Goal: Task Accomplishment & Management: Complete application form

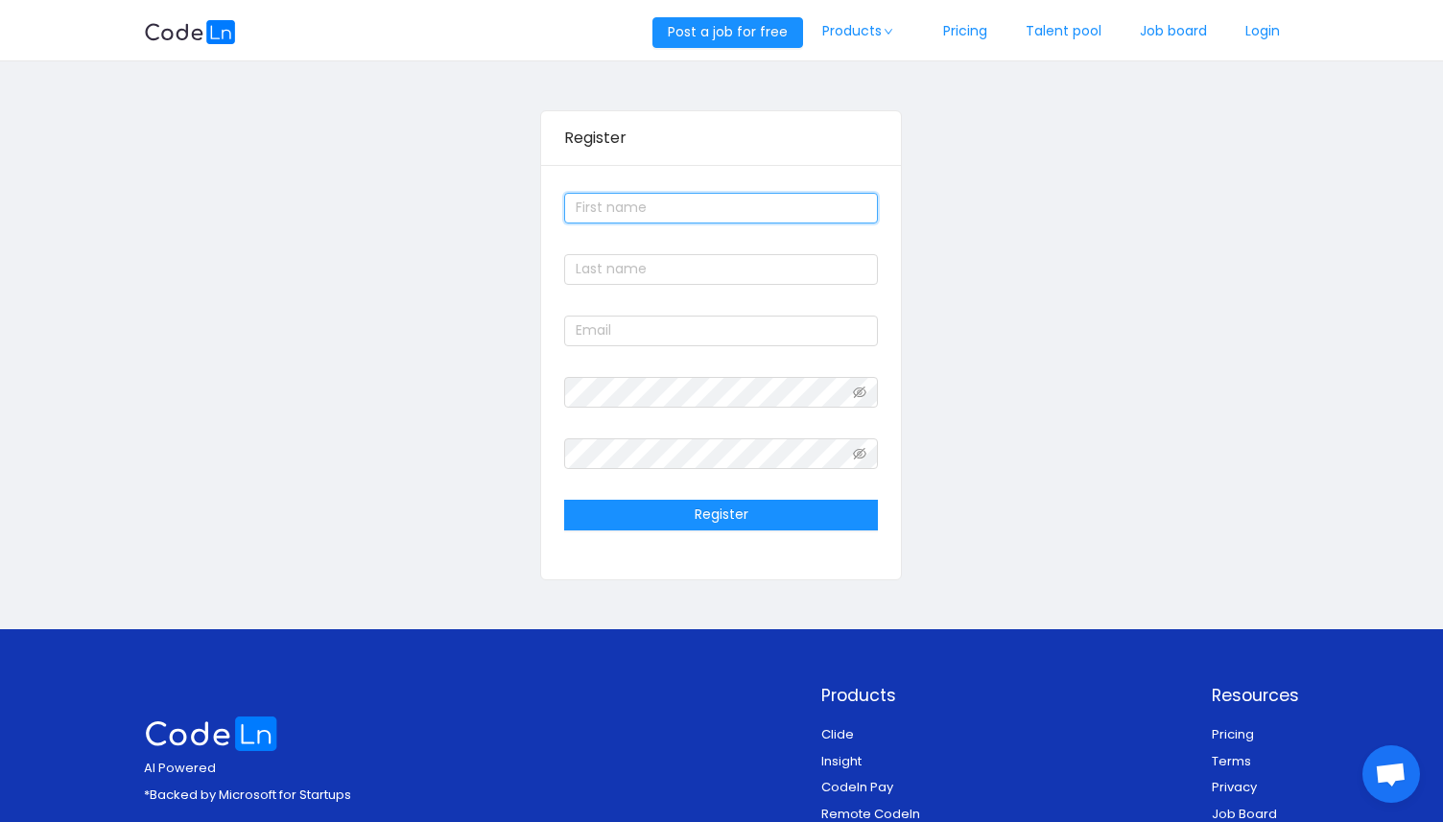
click at [609, 212] on input "text" at bounding box center [721, 208] width 314 height 31
type input "Selete"
type input "[PERSON_NAME]"
type input "[EMAIL_ADDRESS][DOMAIN_NAME]"
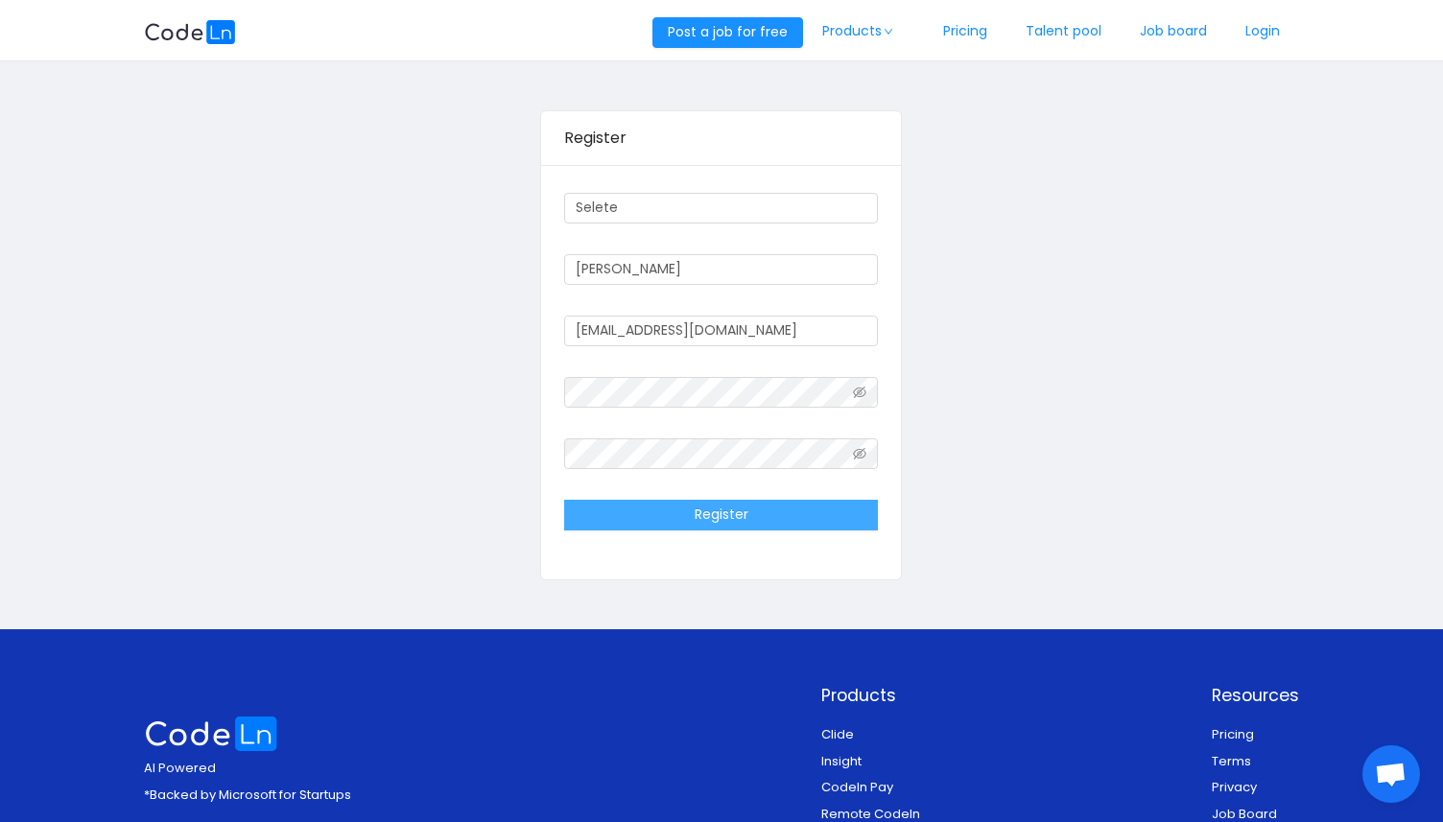
click at [759, 515] on button "Register" at bounding box center [721, 515] width 314 height 31
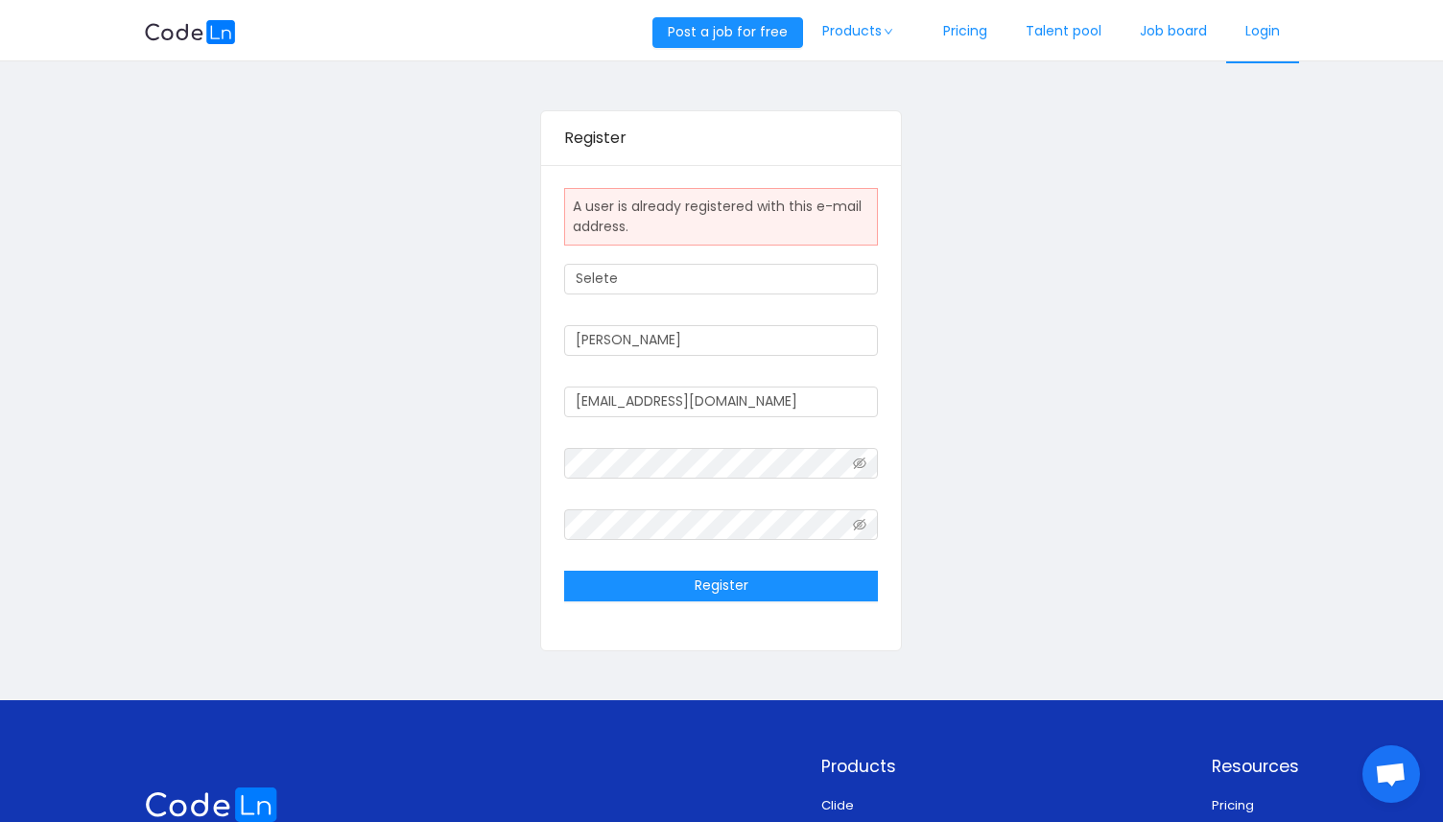
click at [1265, 30] on link "Login" at bounding box center [1262, 31] width 73 height 63
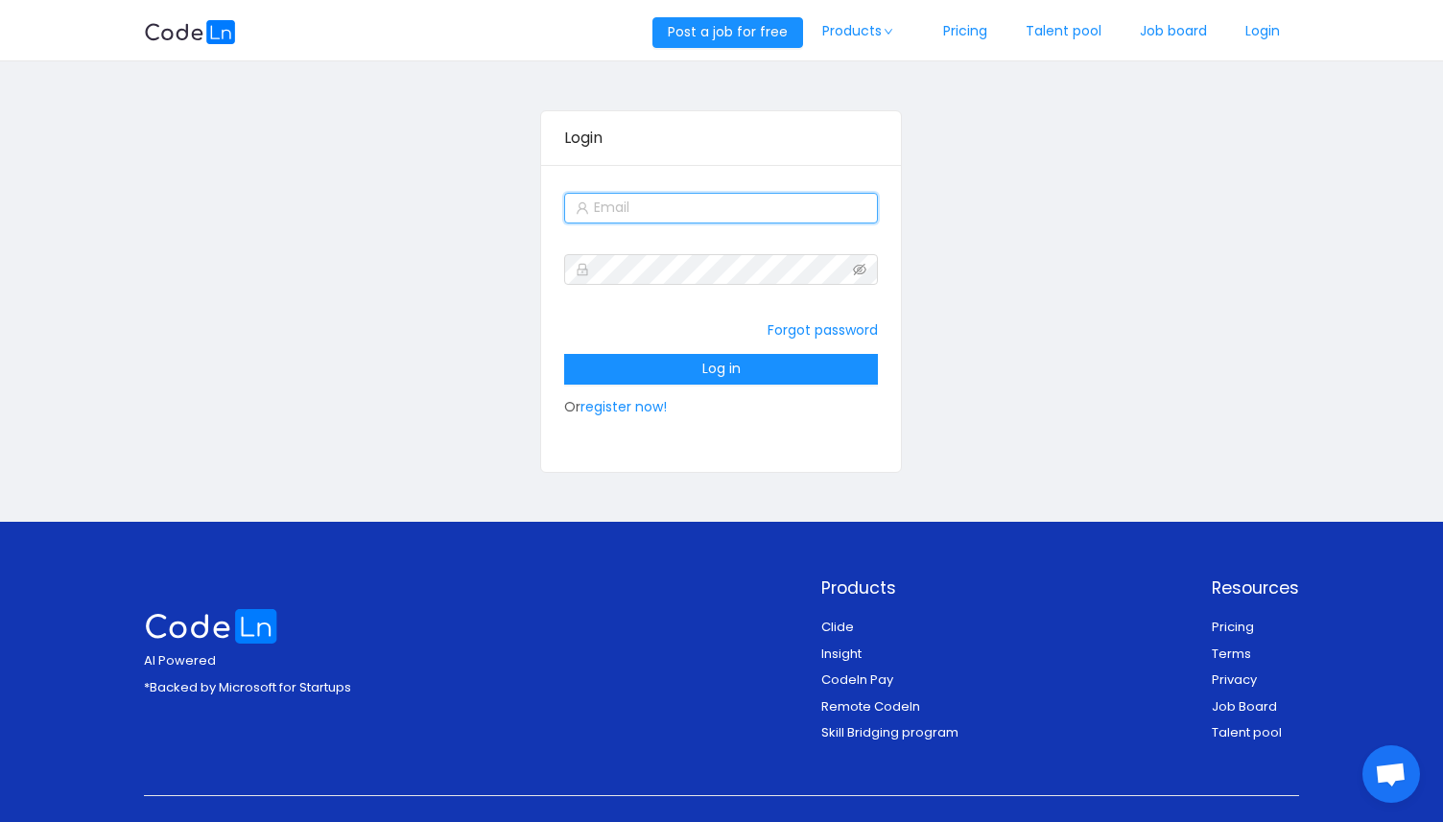
click at [649, 209] on input "text" at bounding box center [721, 208] width 314 height 31
type input "[EMAIL_ADDRESS][DOMAIN_NAME]"
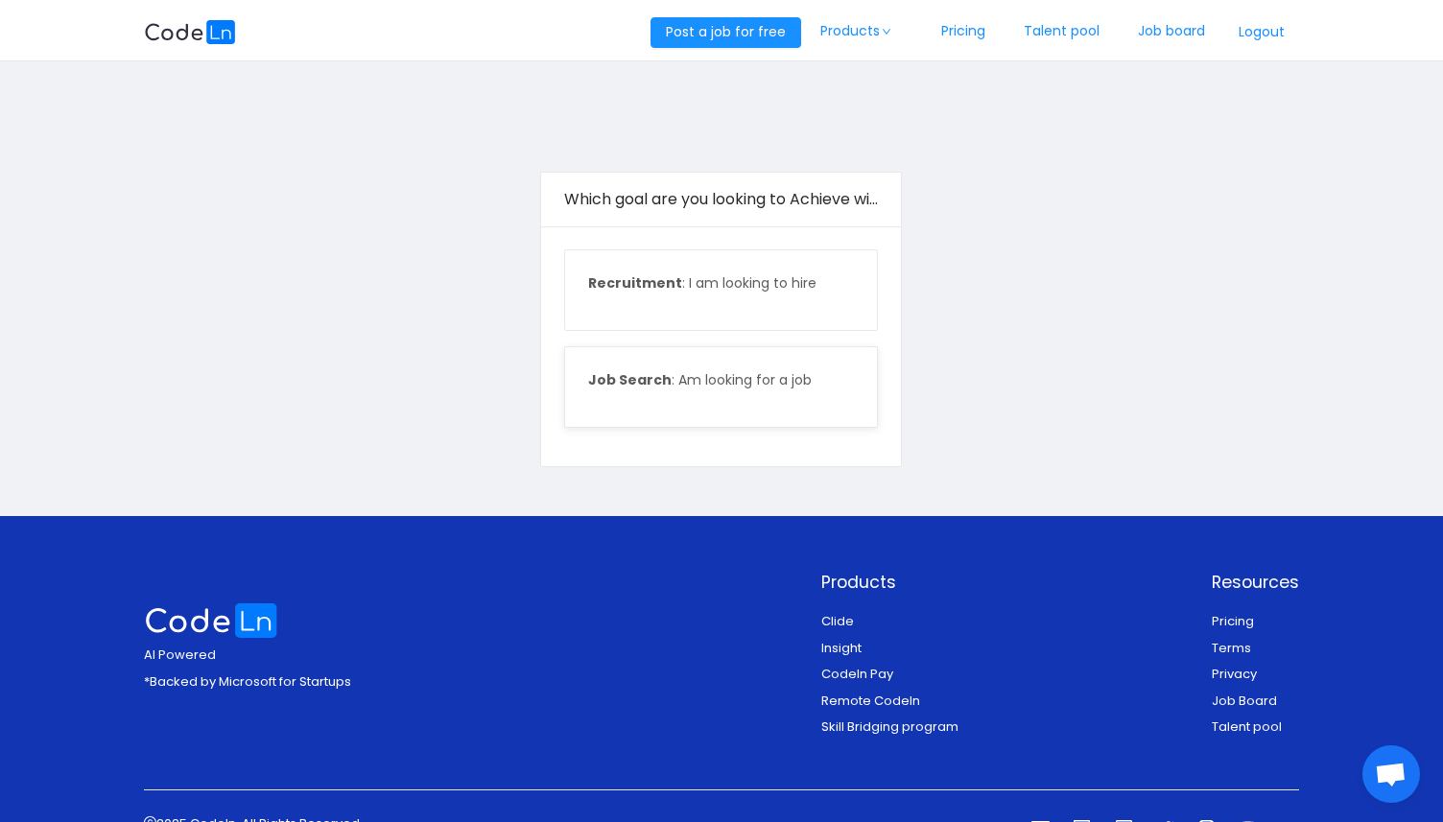
click at [707, 372] on p "Job Search : Am looking for a job" at bounding box center [721, 380] width 266 height 20
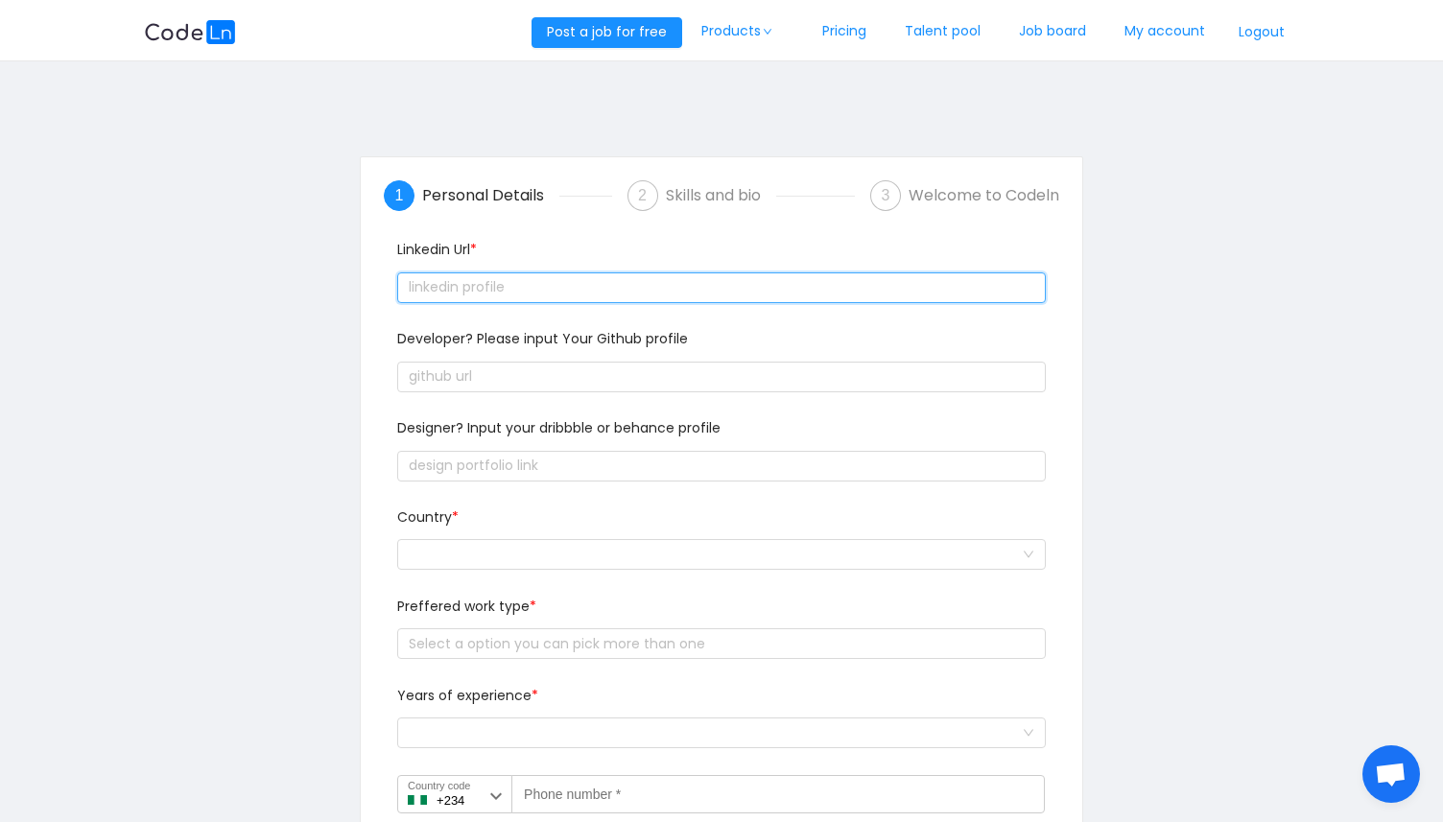
click at [480, 284] on input "text" at bounding box center [721, 287] width 648 height 31
paste input "[URL][DOMAIN_NAME]"
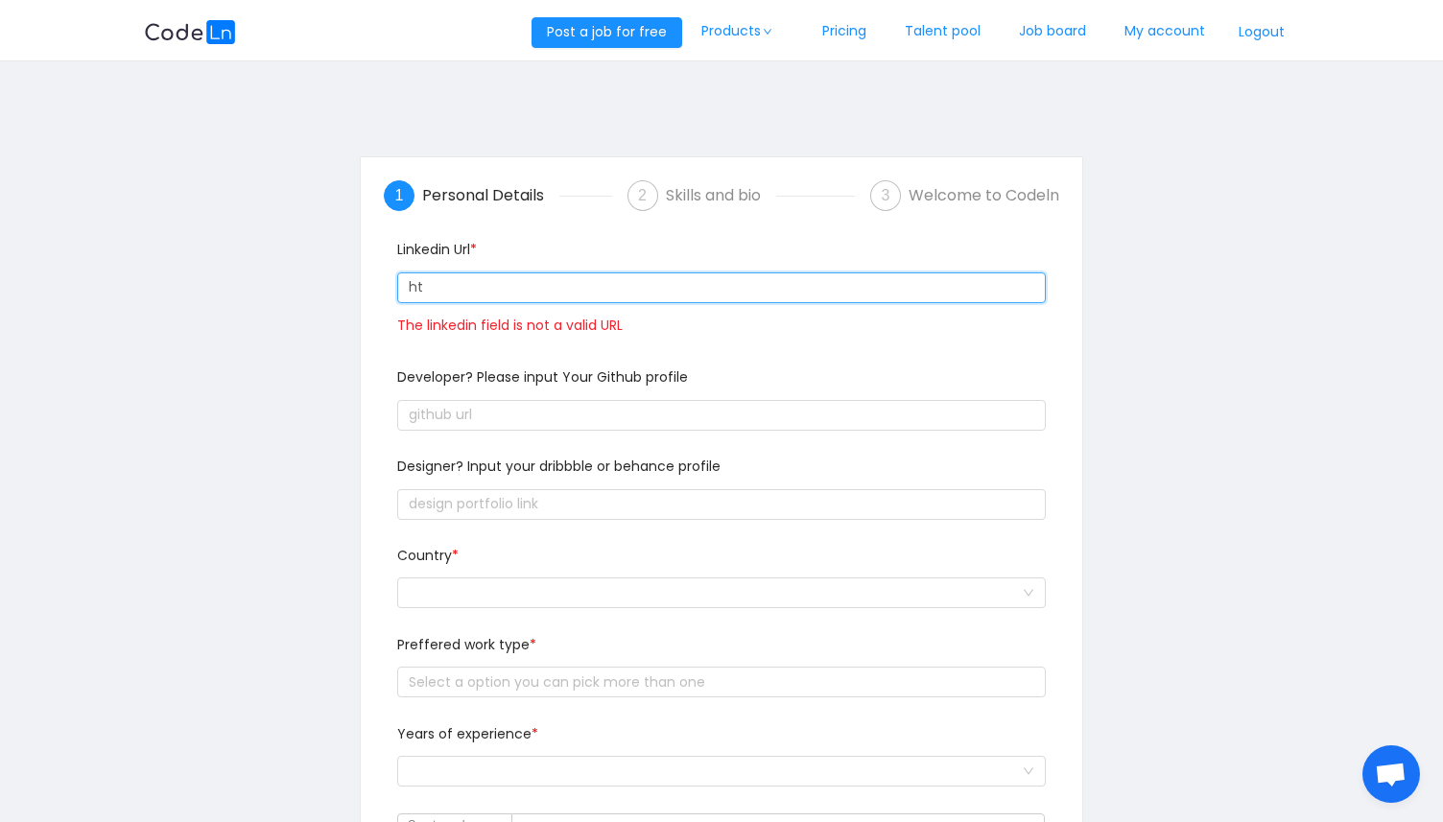
type input "h"
click at [455, 282] on input "text" at bounding box center [721, 287] width 648 height 31
click at [480, 293] on input "text" at bounding box center [721, 287] width 648 height 31
paste input "[URL][DOMAIN_NAME][PERSON_NAME]"
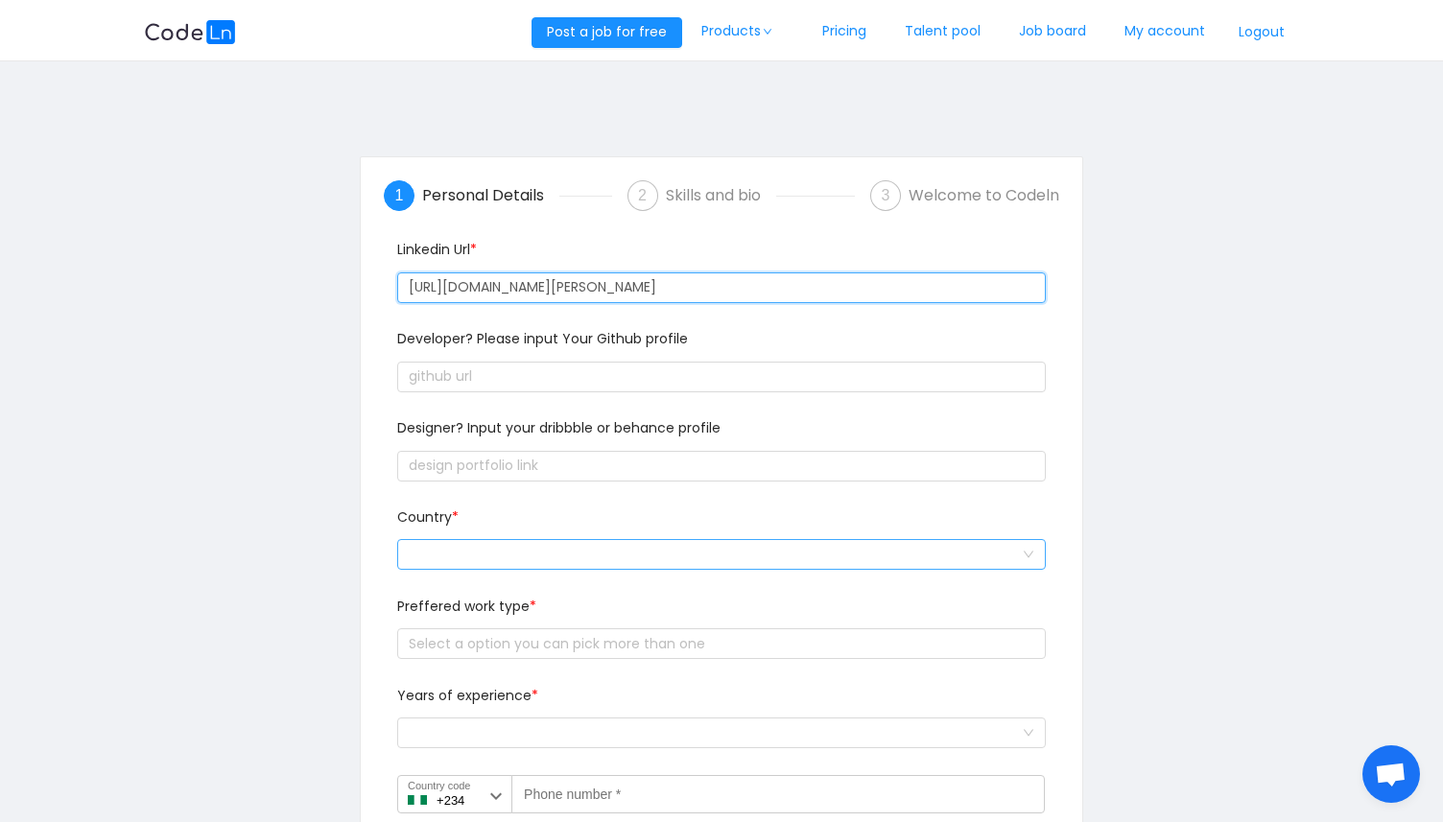
type input "[URL][DOMAIN_NAME][PERSON_NAME]"
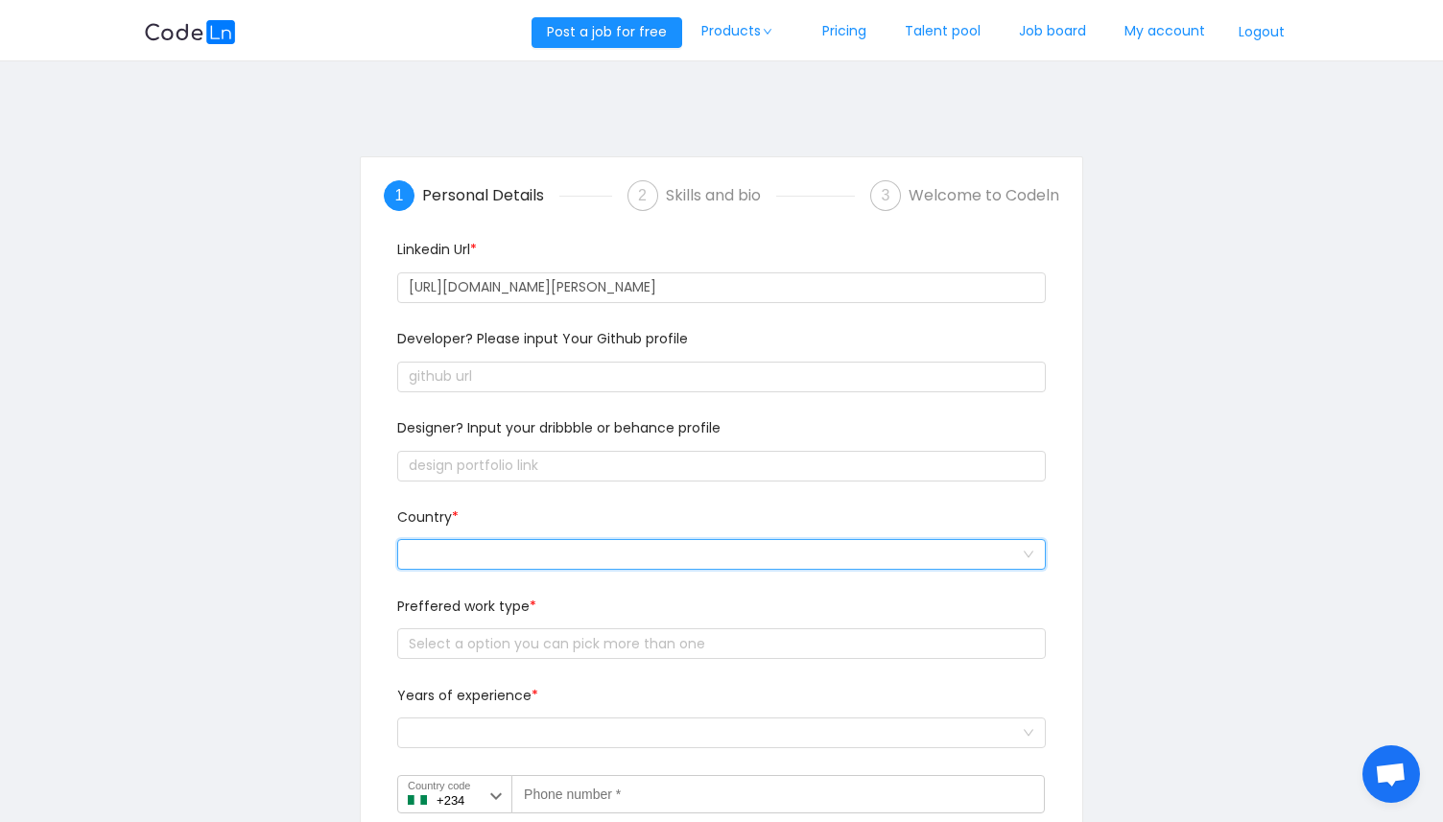
click at [480, 551] on div at bounding box center [715, 554] width 613 height 29
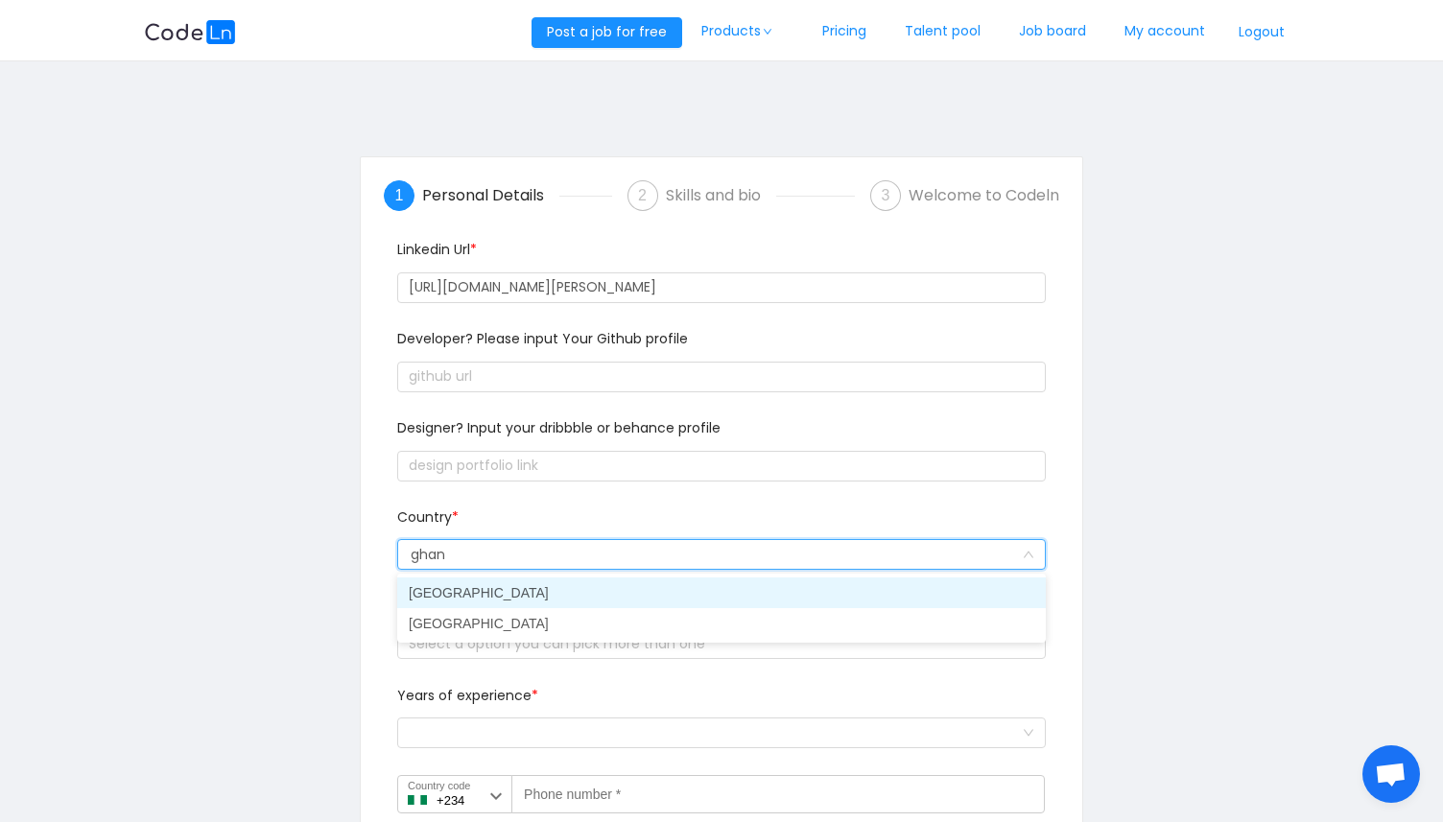
type input "[GEOGRAPHIC_DATA]"
click at [442, 583] on li "[GEOGRAPHIC_DATA]" at bounding box center [721, 592] width 648 height 31
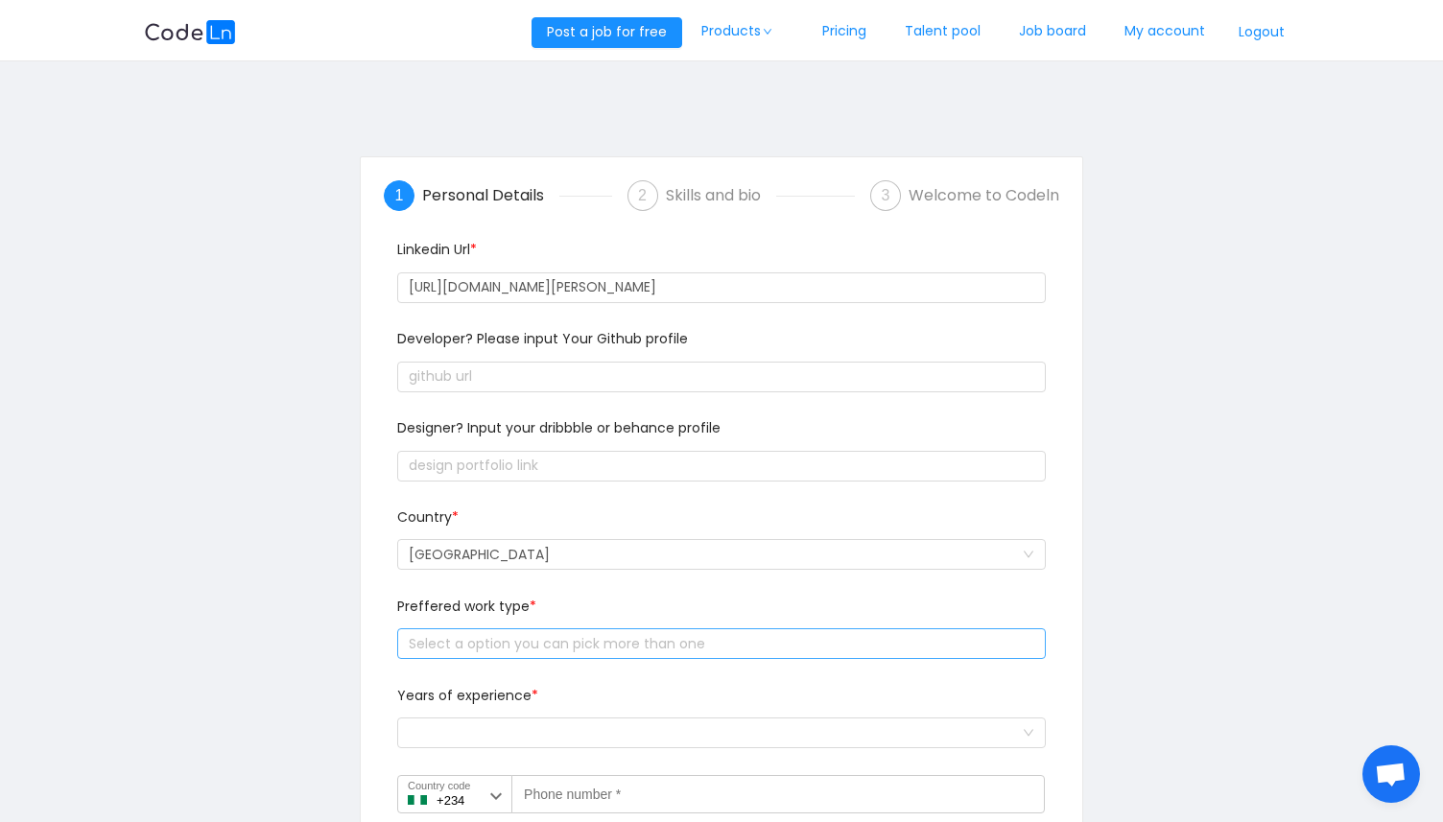
click at [517, 643] on div "Select a option you can pick more than one" at bounding box center [717, 643] width 617 height 19
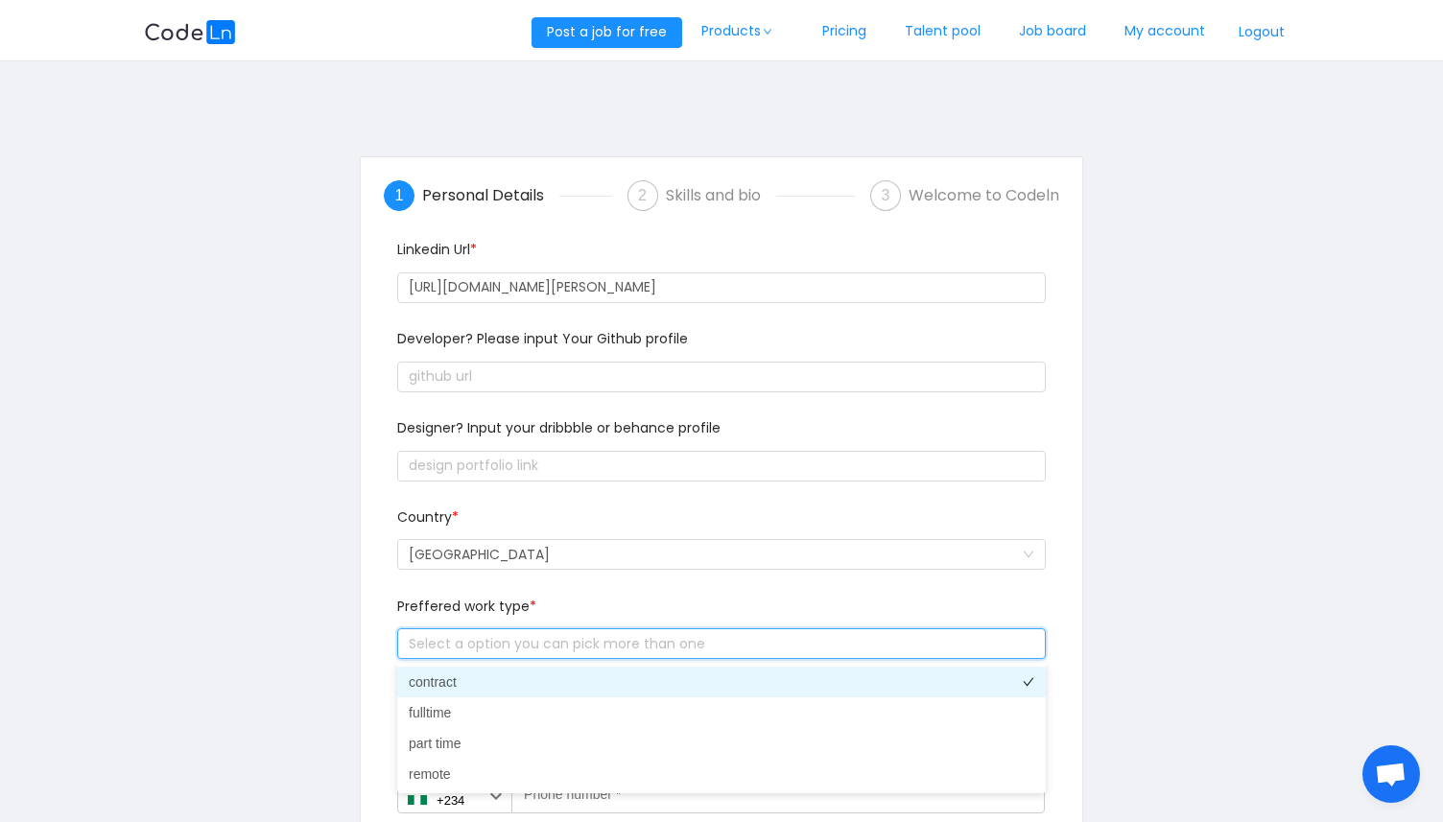
scroll to position [1, 0]
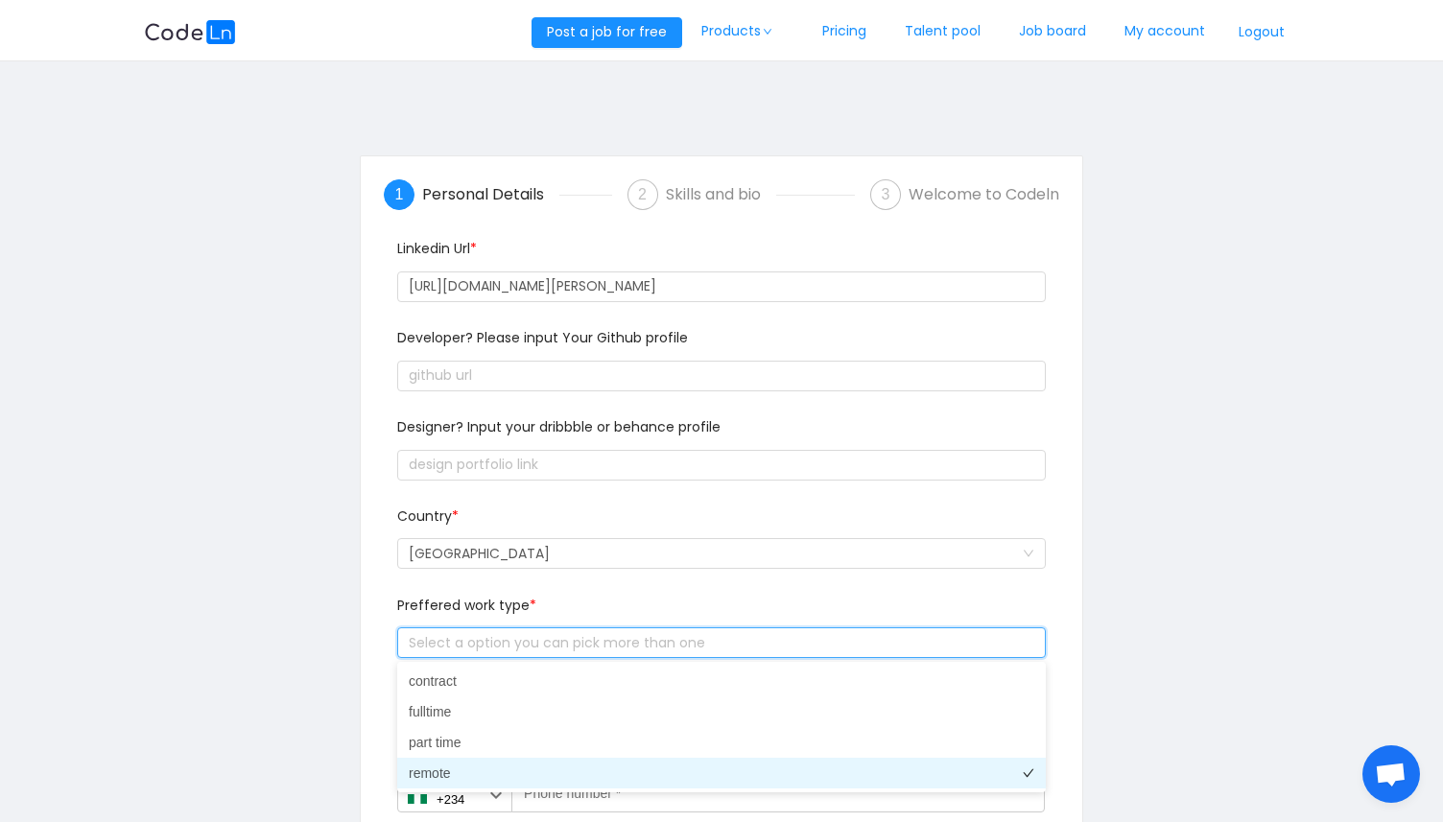
click at [439, 771] on li "remote" at bounding box center [721, 773] width 648 height 31
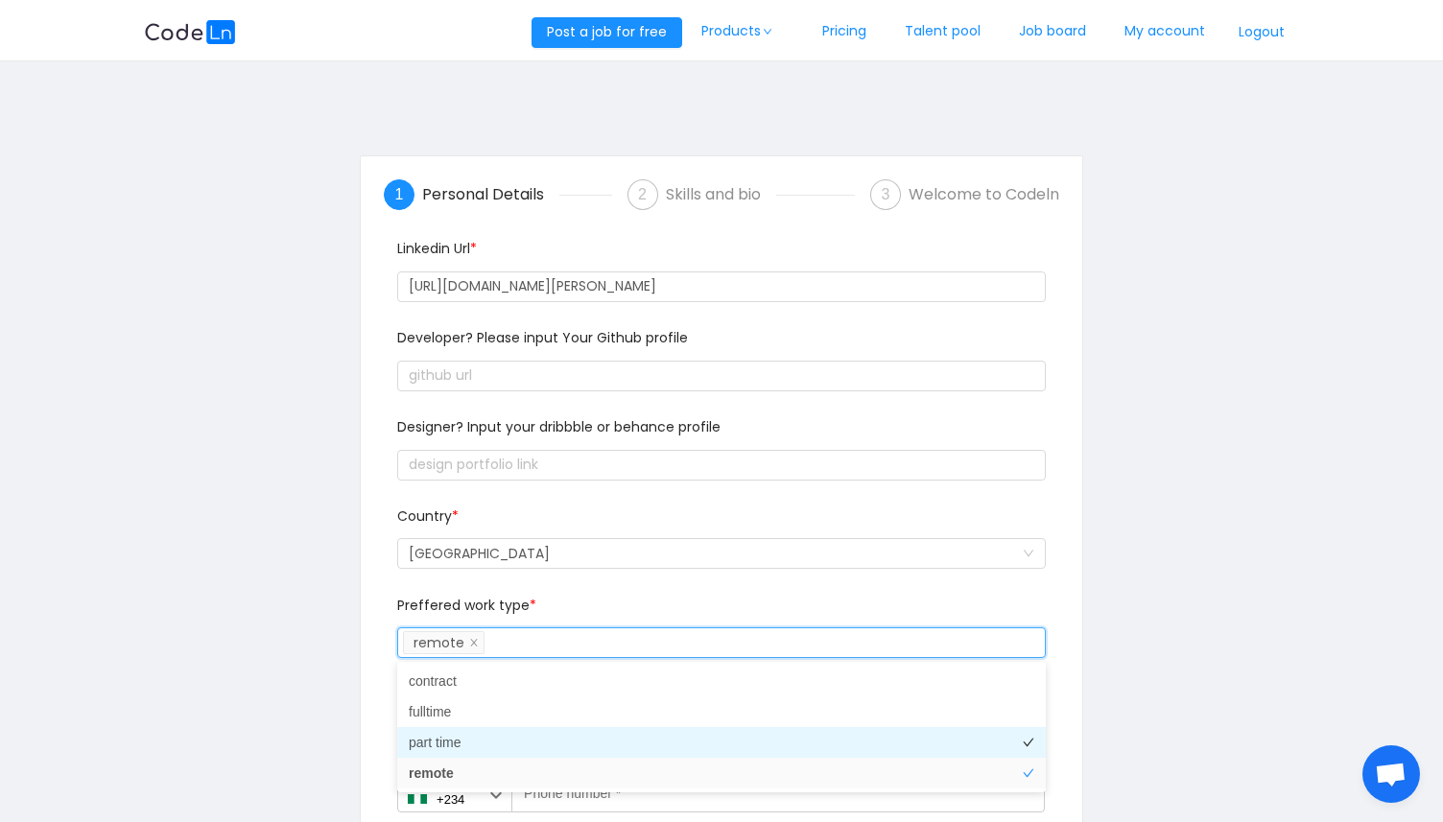
click at [446, 751] on li "part time" at bounding box center [721, 742] width 648 height 31
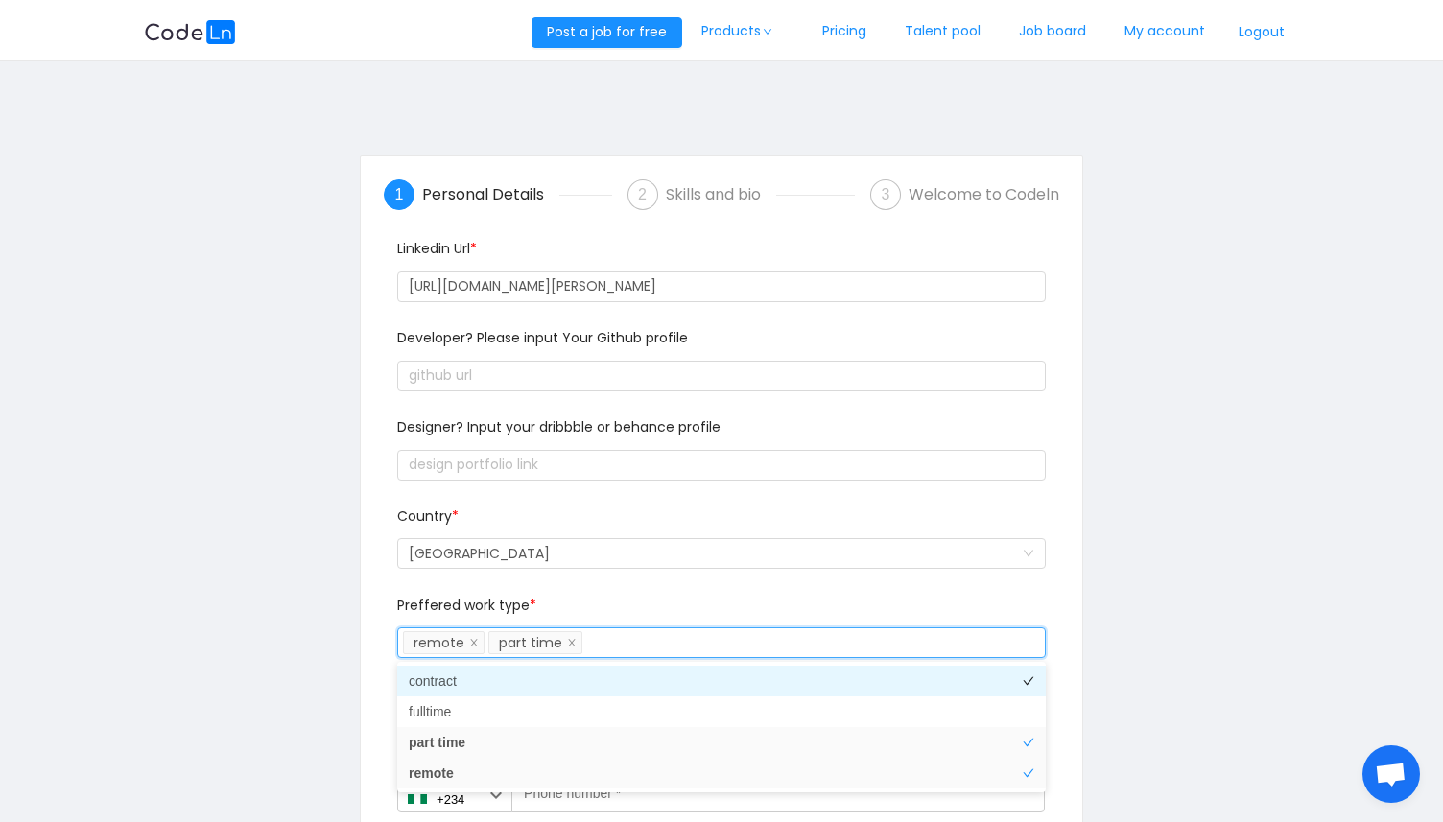
click at [435, 691] on li "contract" at bounding box center [721, 681] width 648 height 31
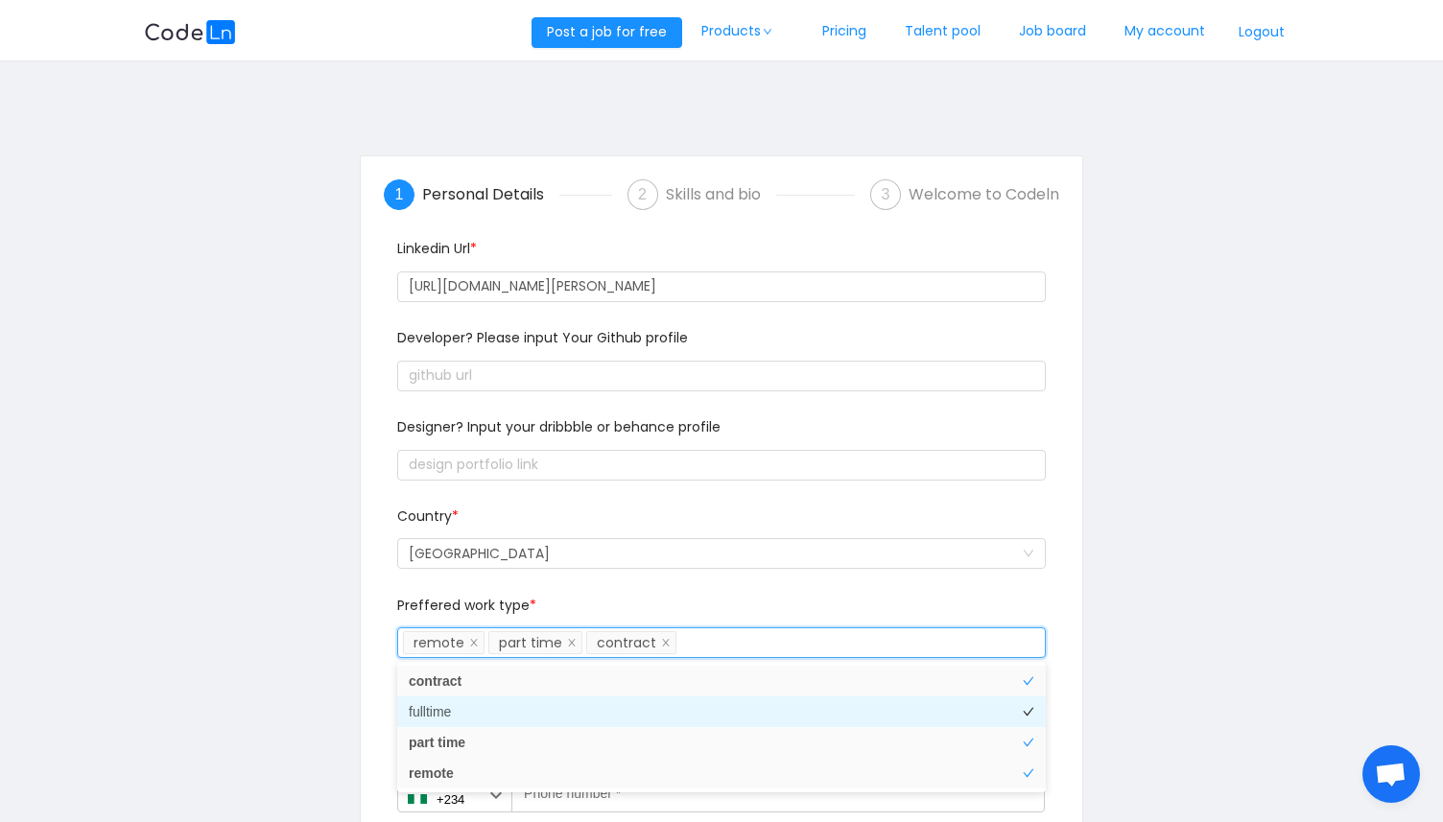
click at [434, 709] on li "fulltime" at bounding box center [721, 711] width 648 height 31
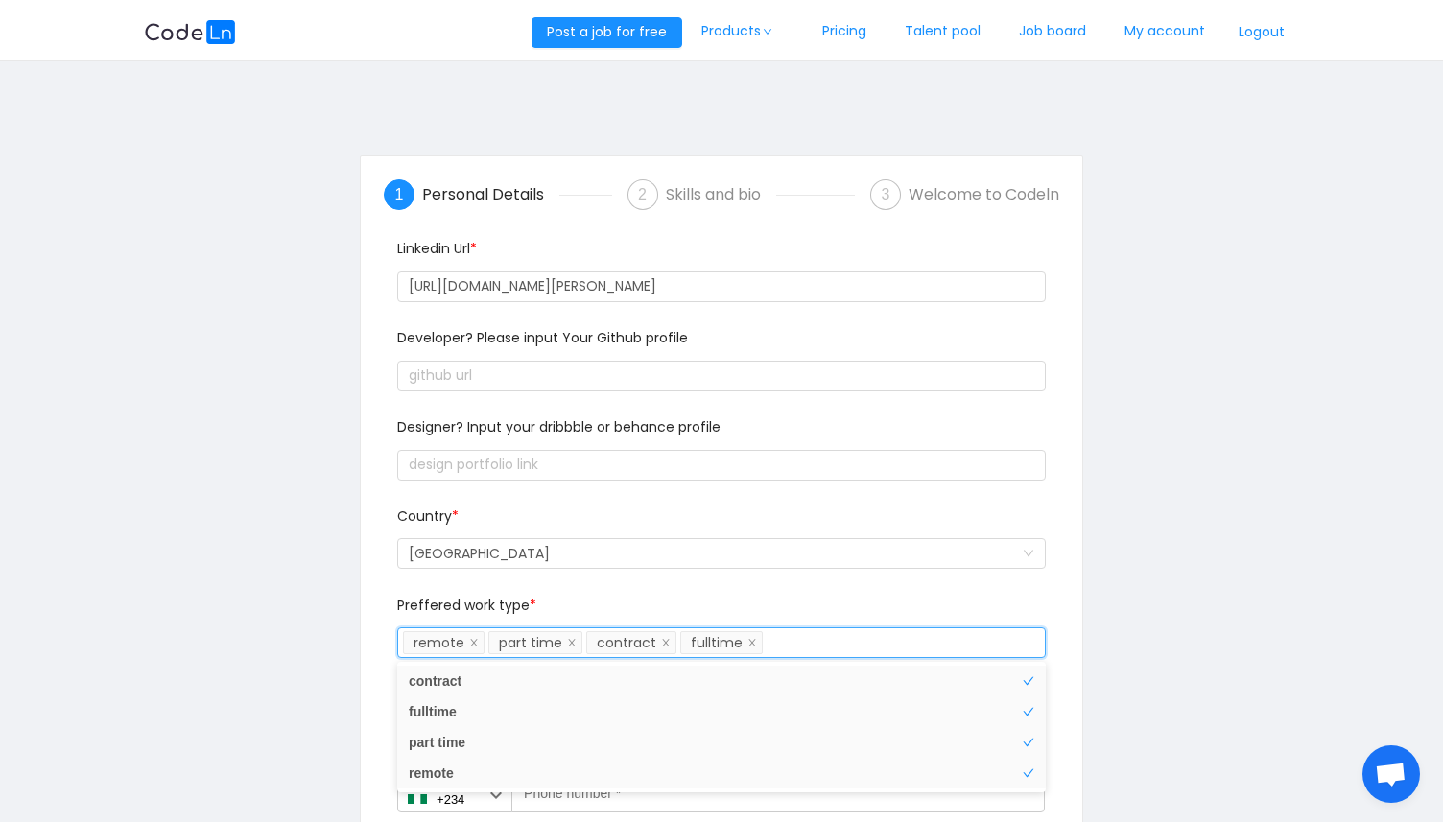
click at [274, 630] on div "1 Personal Details 2 Skills and bio 3 Welcome to Codeln Linkedin Url * [URL][DO…" at bounding box center [721, 529] width 1154 height 817
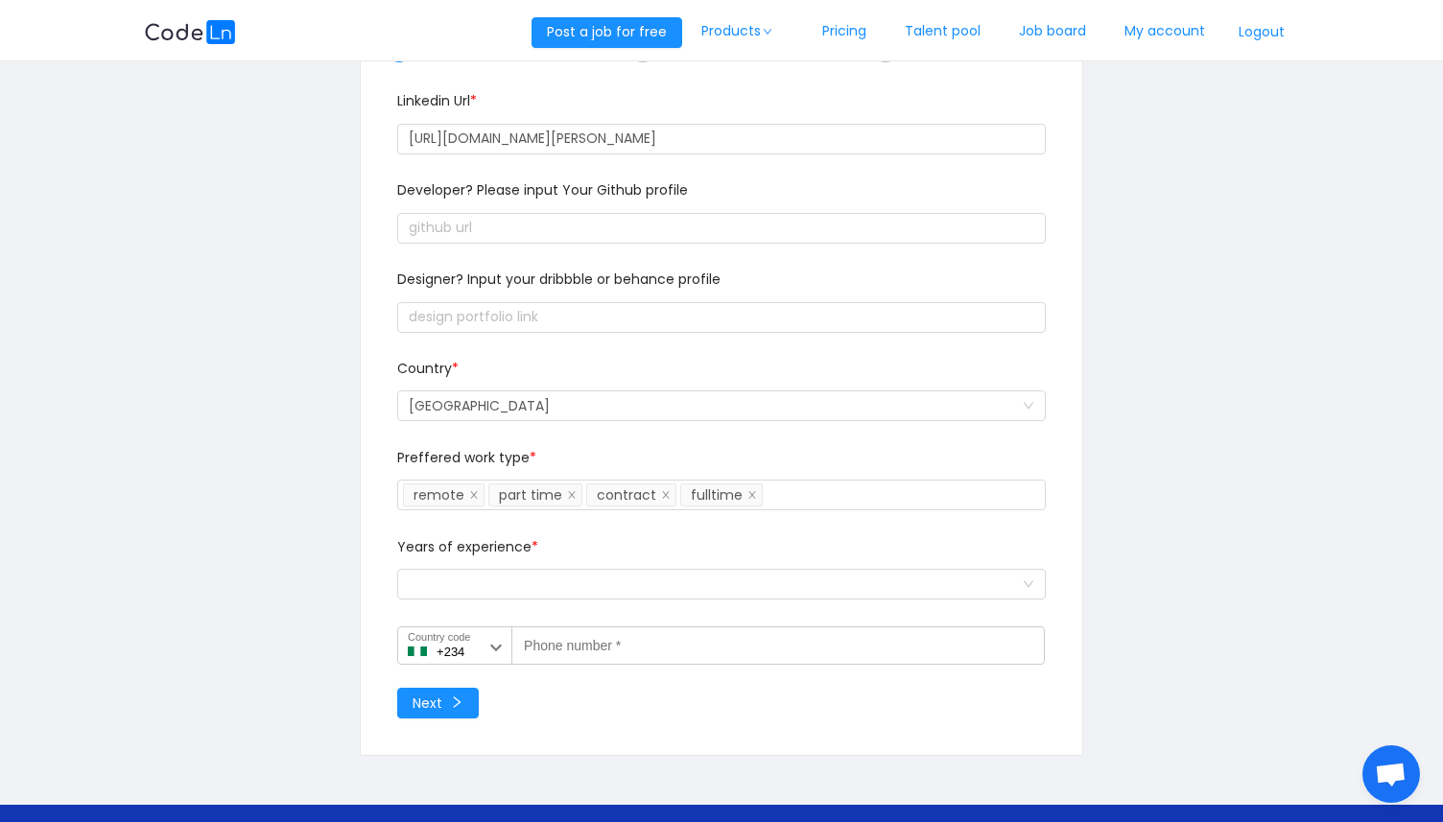
scroll to position [151, 0]
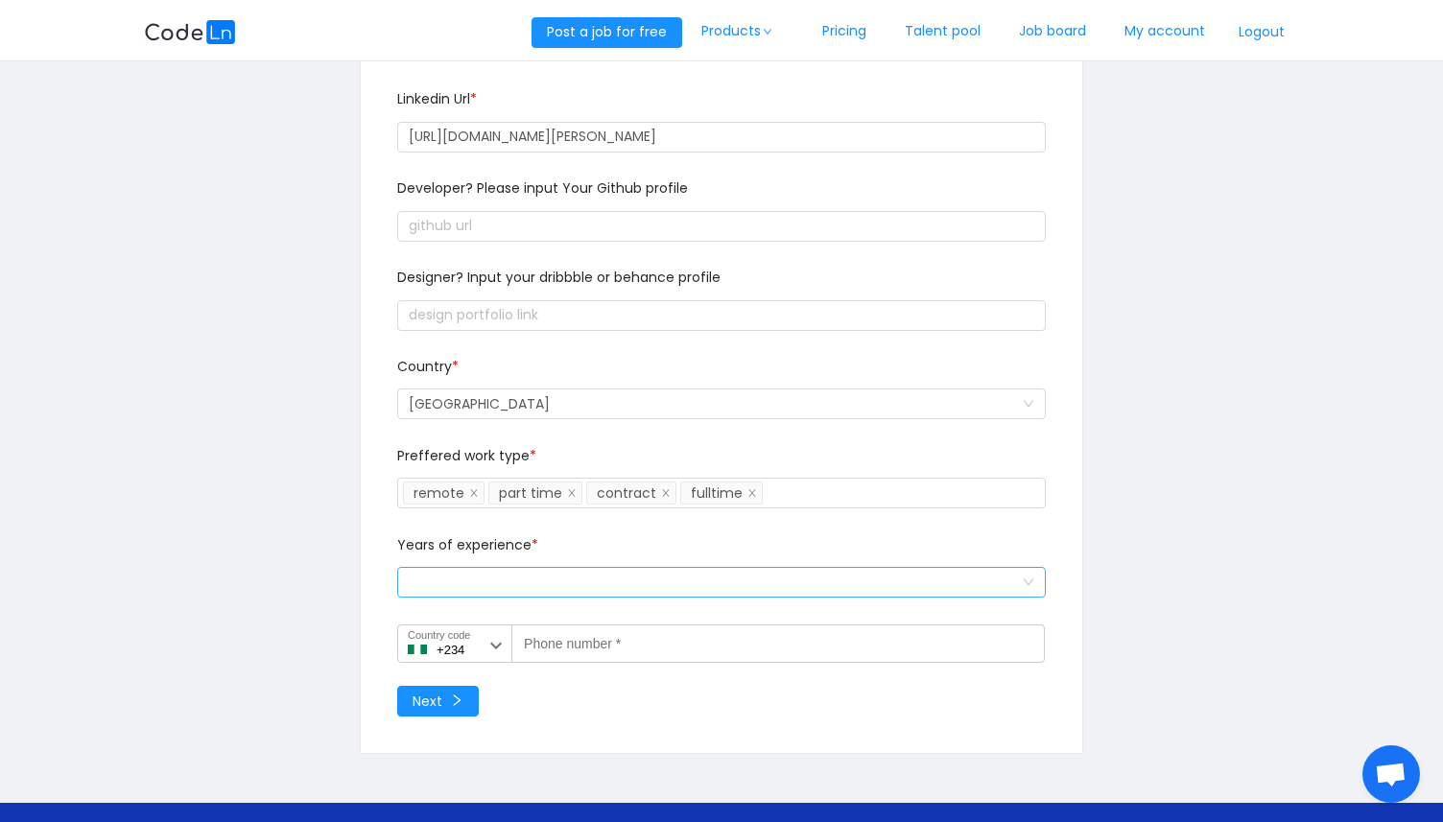
click at [429, 579] on div "Select a option and change input text above" at bounding box center [715, 582] width 613 height 29
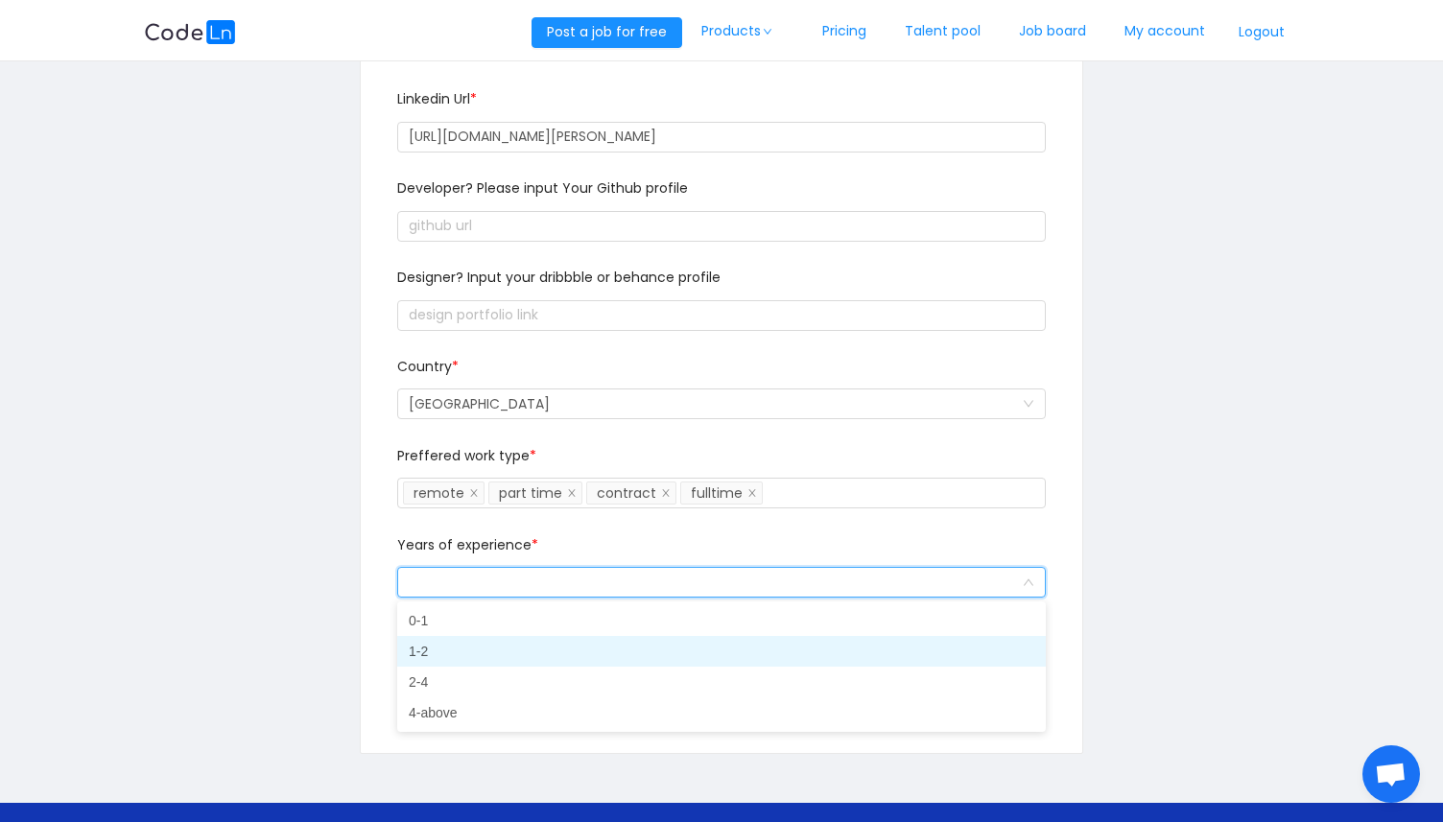
click at [434, 647] on li "1-2" at bounding box center [721, 651] width 648 height 31
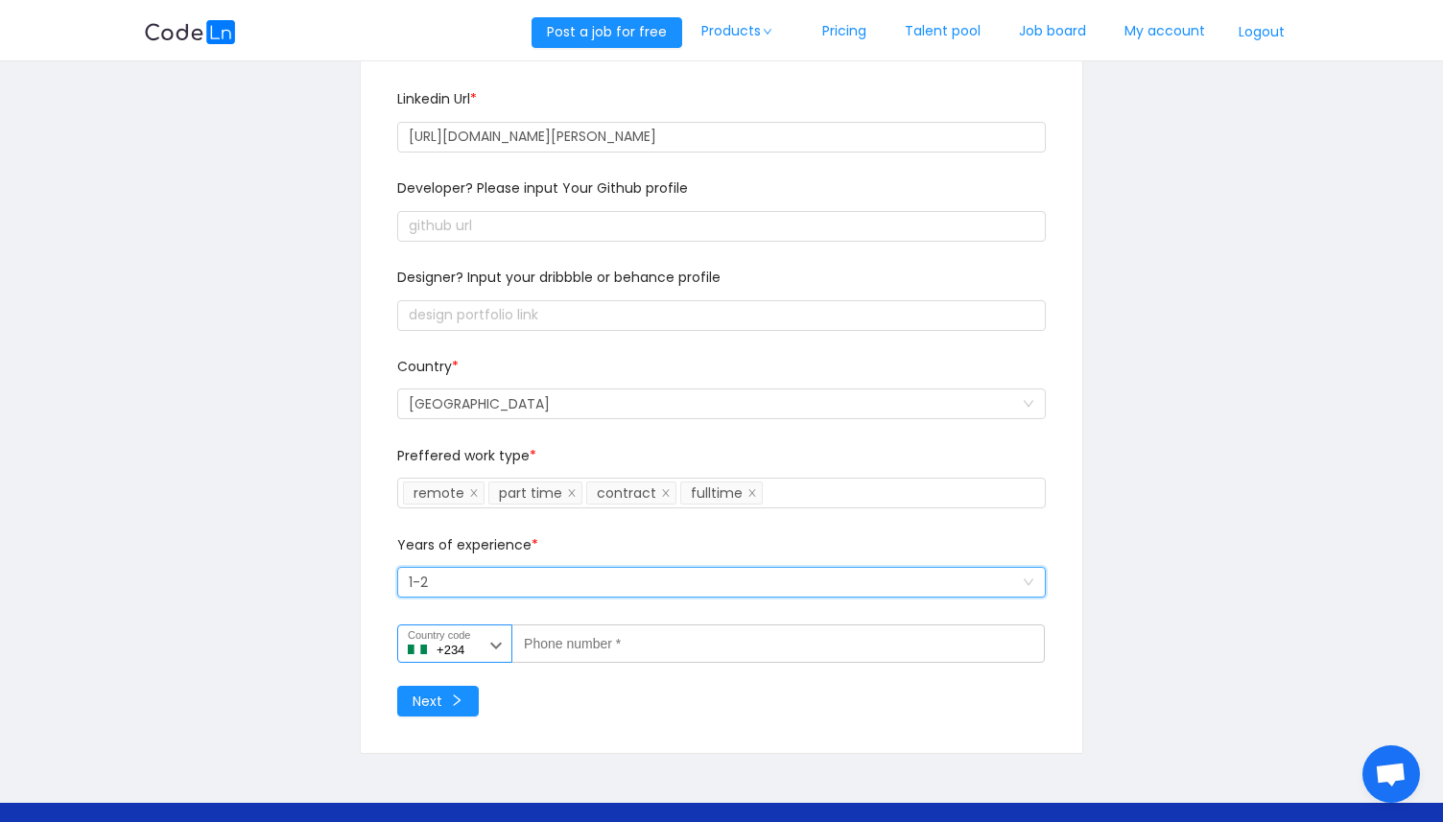
click at [481, 648] on input "+234" at bounding box center [454, 643] width 115 height 38
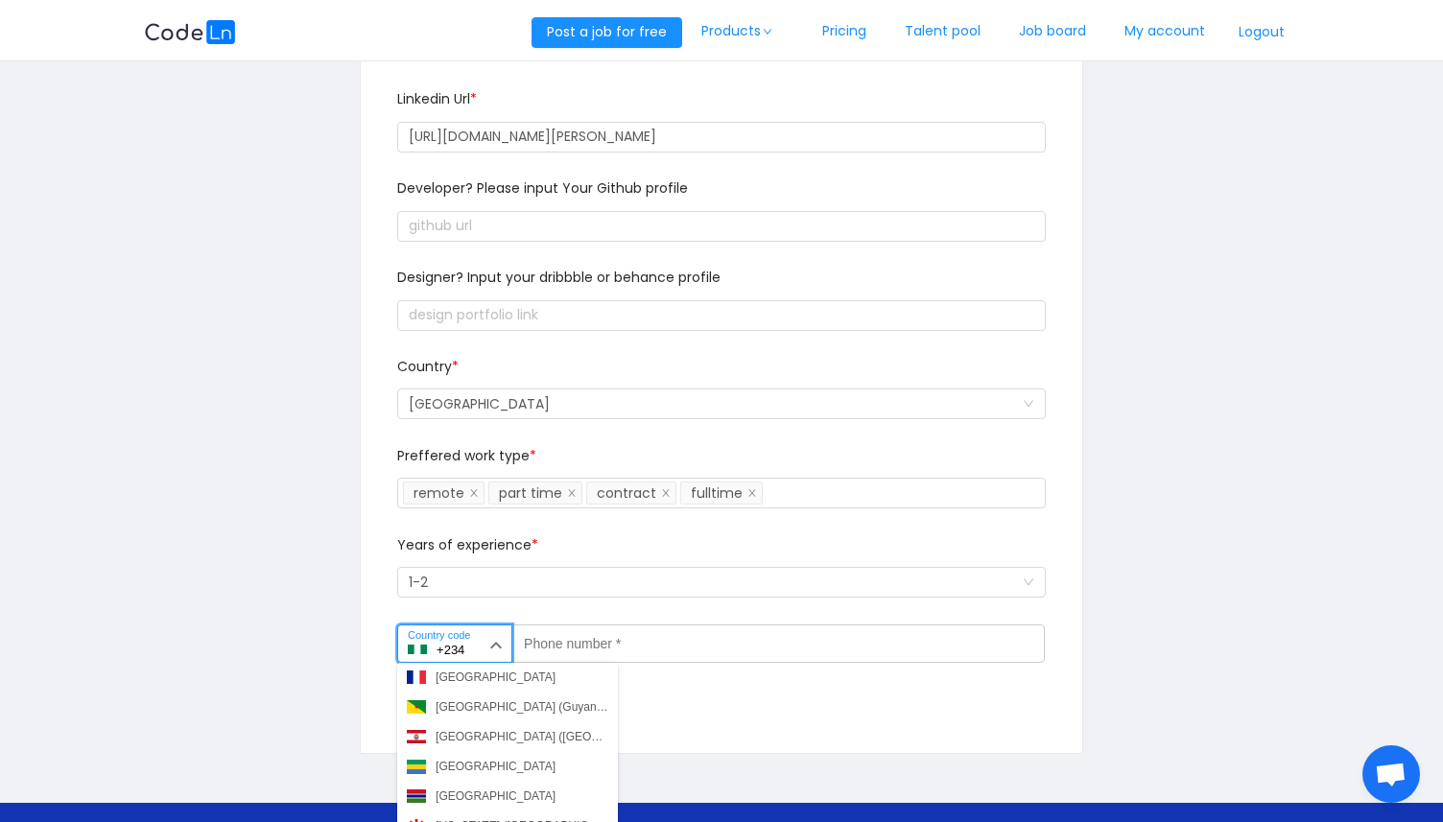
scroll to position [2289, 0]
click at [455, 766] on div "Ghana (Gaana)" at bounding box center [475, 766] width 80 height 17
type input "+233"
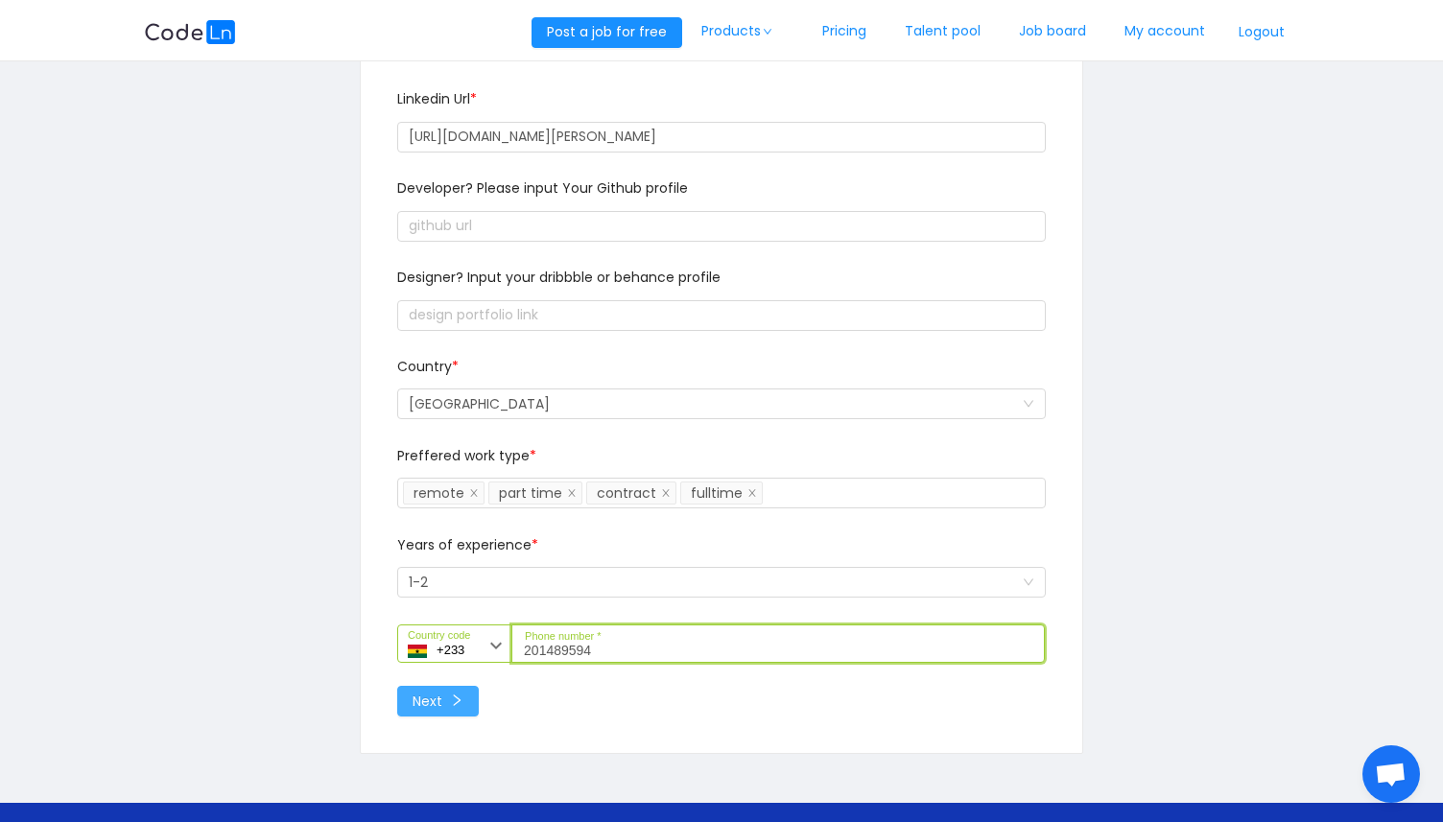
type input "201489594"
click at [450, 708] on button "Next" at bounding box center [438, 701] width 82 height 31
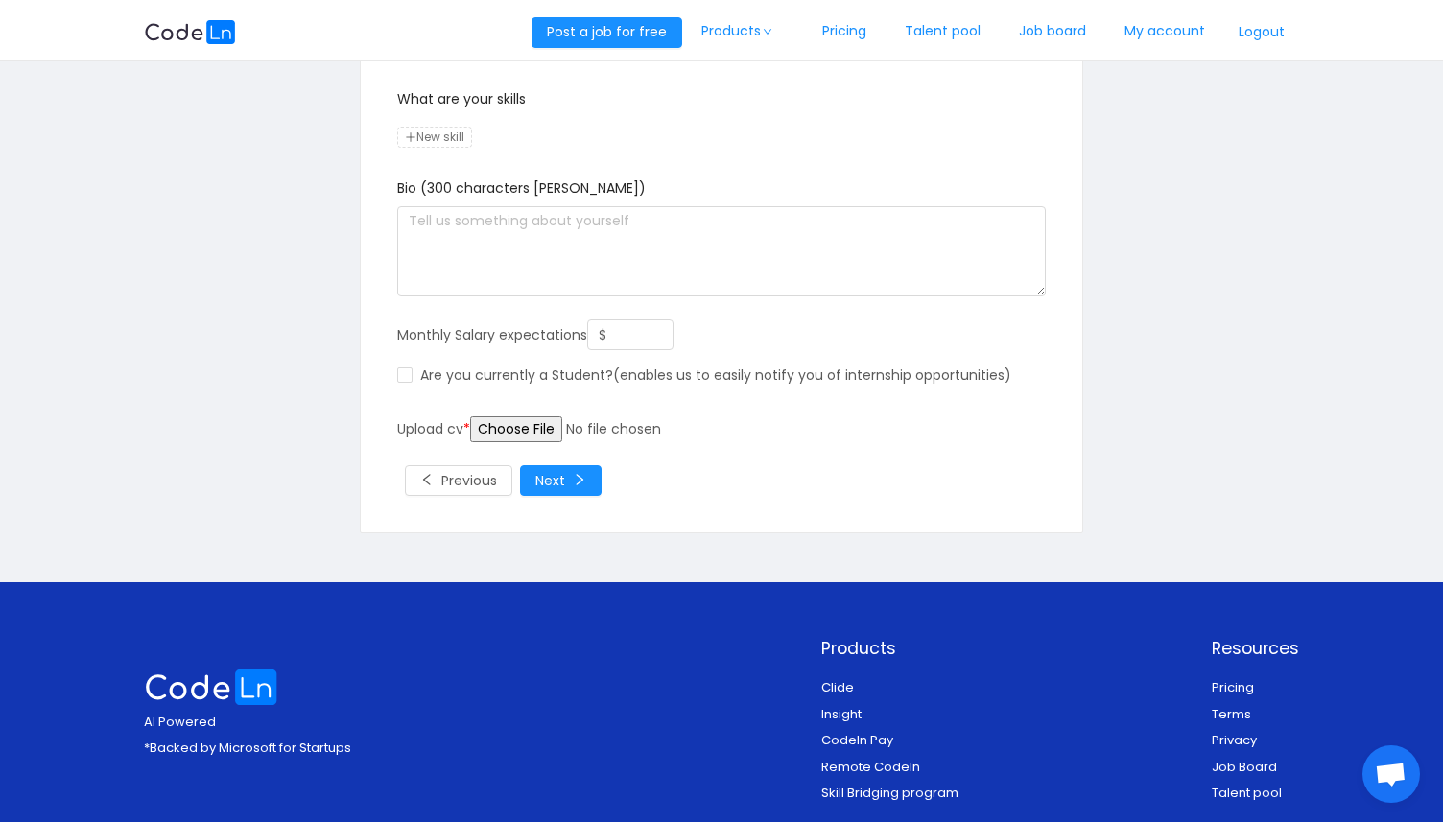
click at [441, 132] on span "New skill" at bounding box center [434, 137] width 75 height 21
click at [350, 218] on div "Personal Details 2 Skills and bio 3 Welcome to Codeln What are your skills New …" at bounding box center [721, 269] width 1154 height 597
click at [530, 432] on input "file" at bounding box center [616, 429] width 293 height 26
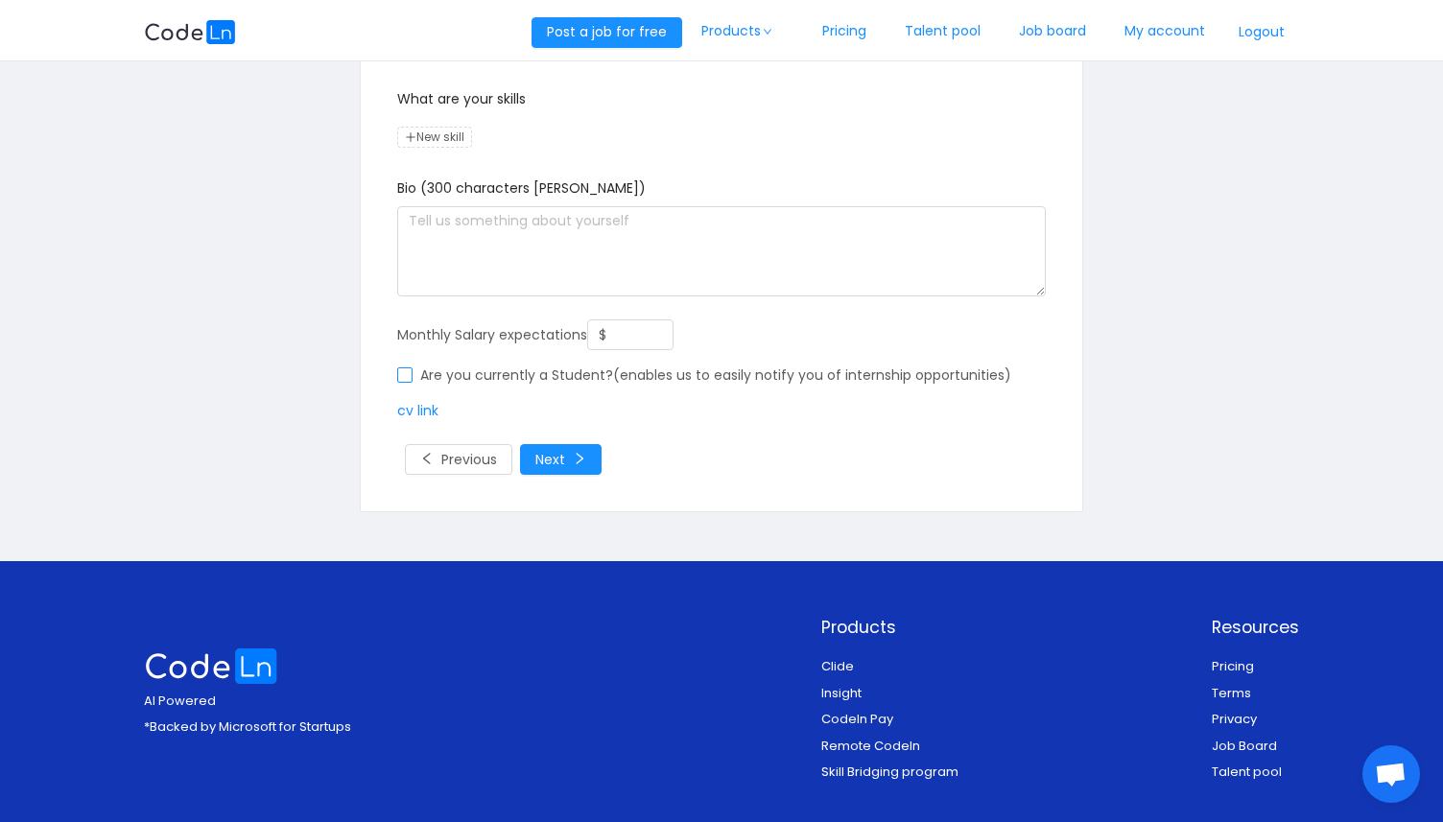
click at [404, 376] on input "Are you currently a Student?(enables us to easily notify you of internship oppo…" at bounding box center [404, 374] width 15 height 15
checkbox input "true"
click at [622, 340] on input "$" at bounding box center [630, 334] width 84 height 29
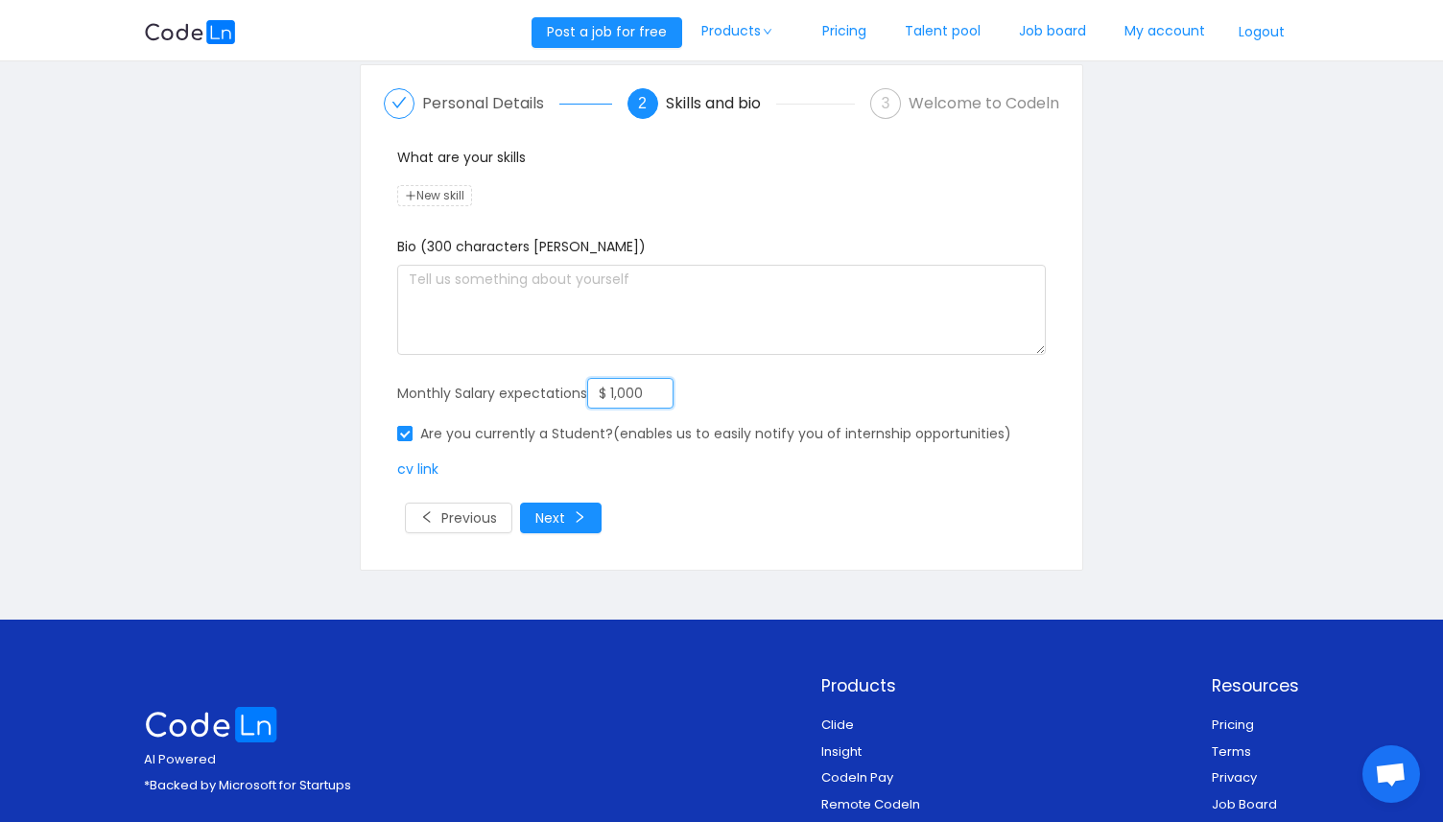
scroll to position [0, 0]
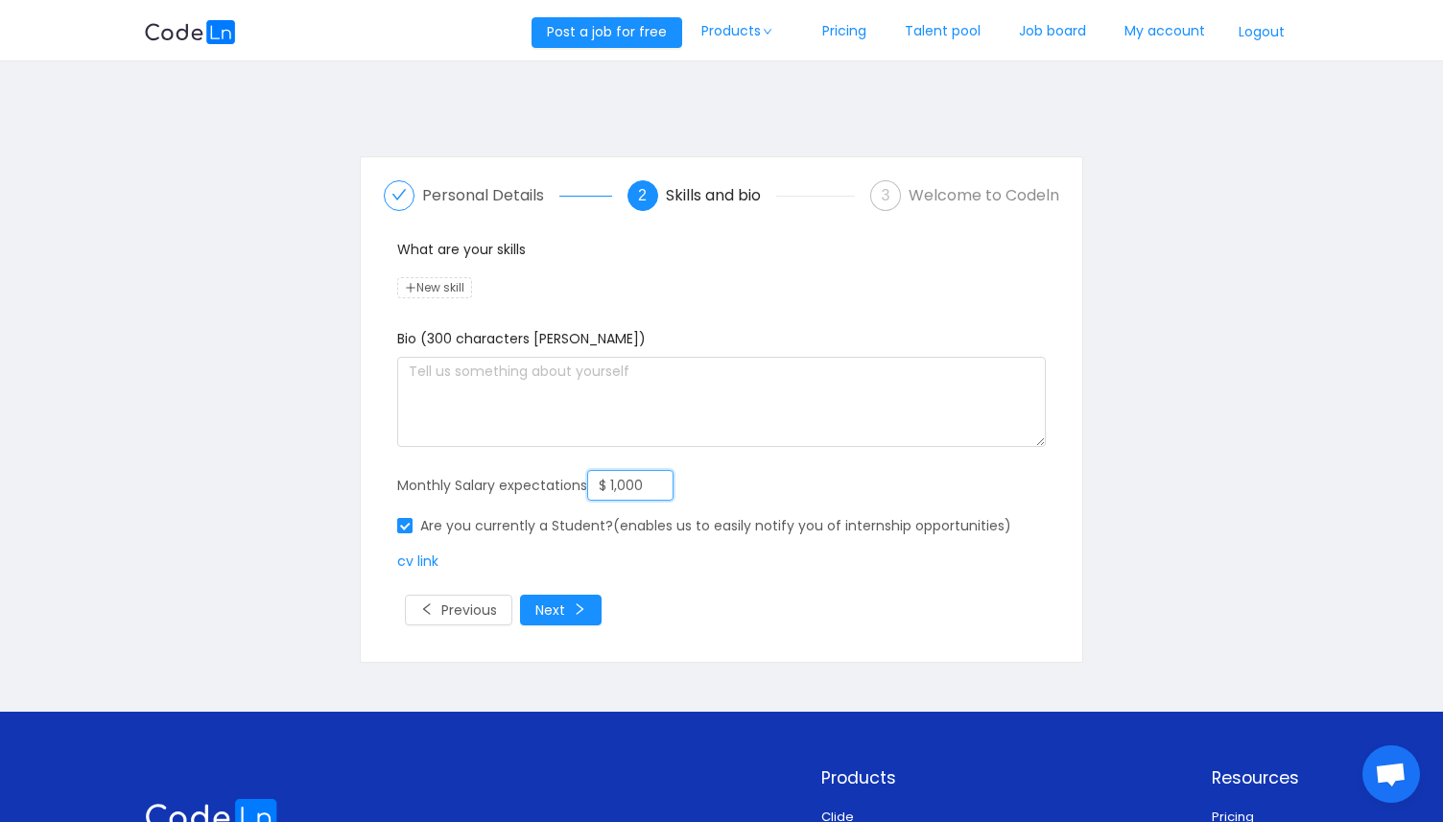
type input "$ 1,000"
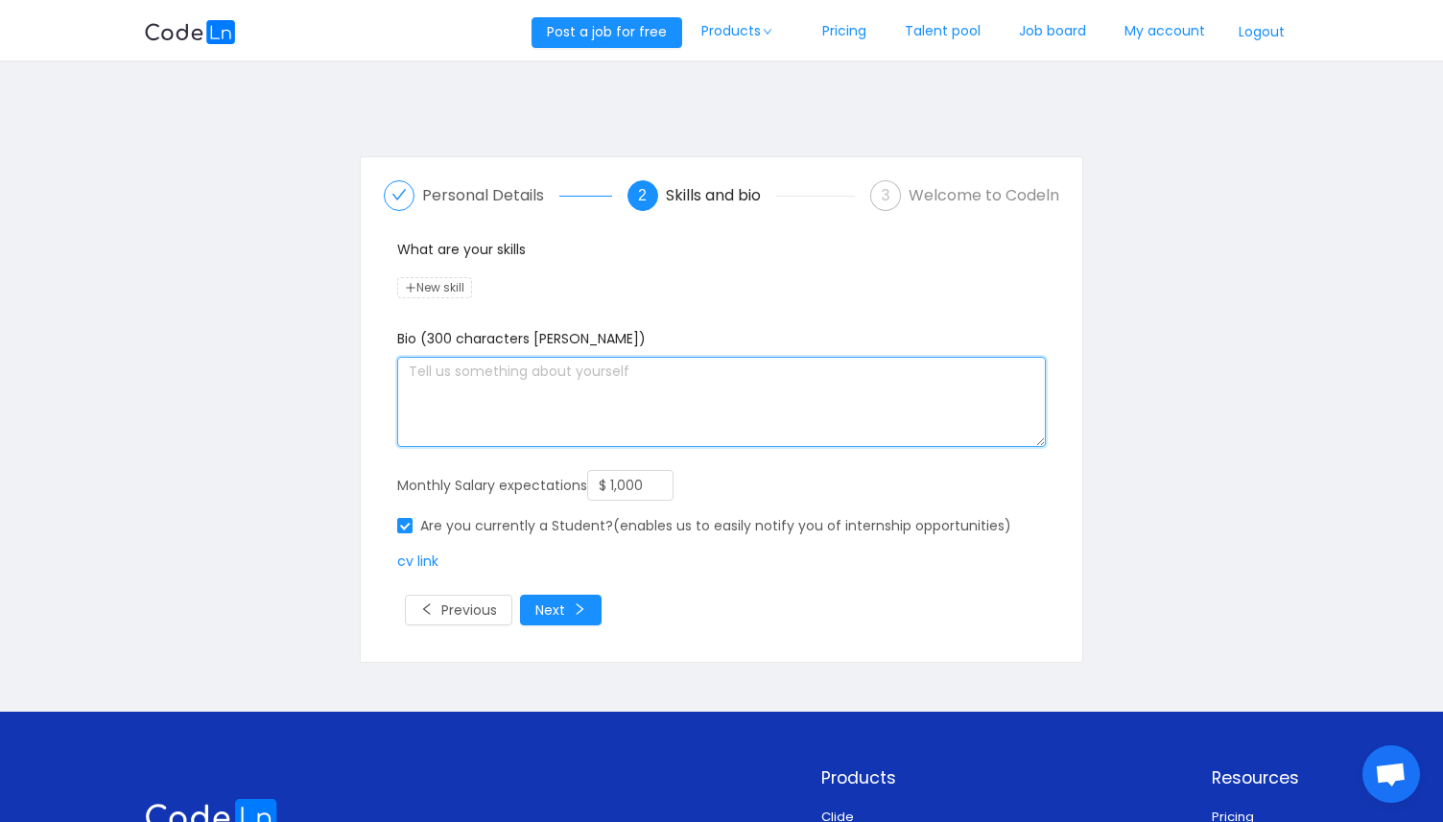
click at [436, 390] on textarea at bounding box center [721, 402] width 648 height 90
paste textarea "Data analyst skilled in Python, SQL, and R with a Master’s in Big Data. Experie…"
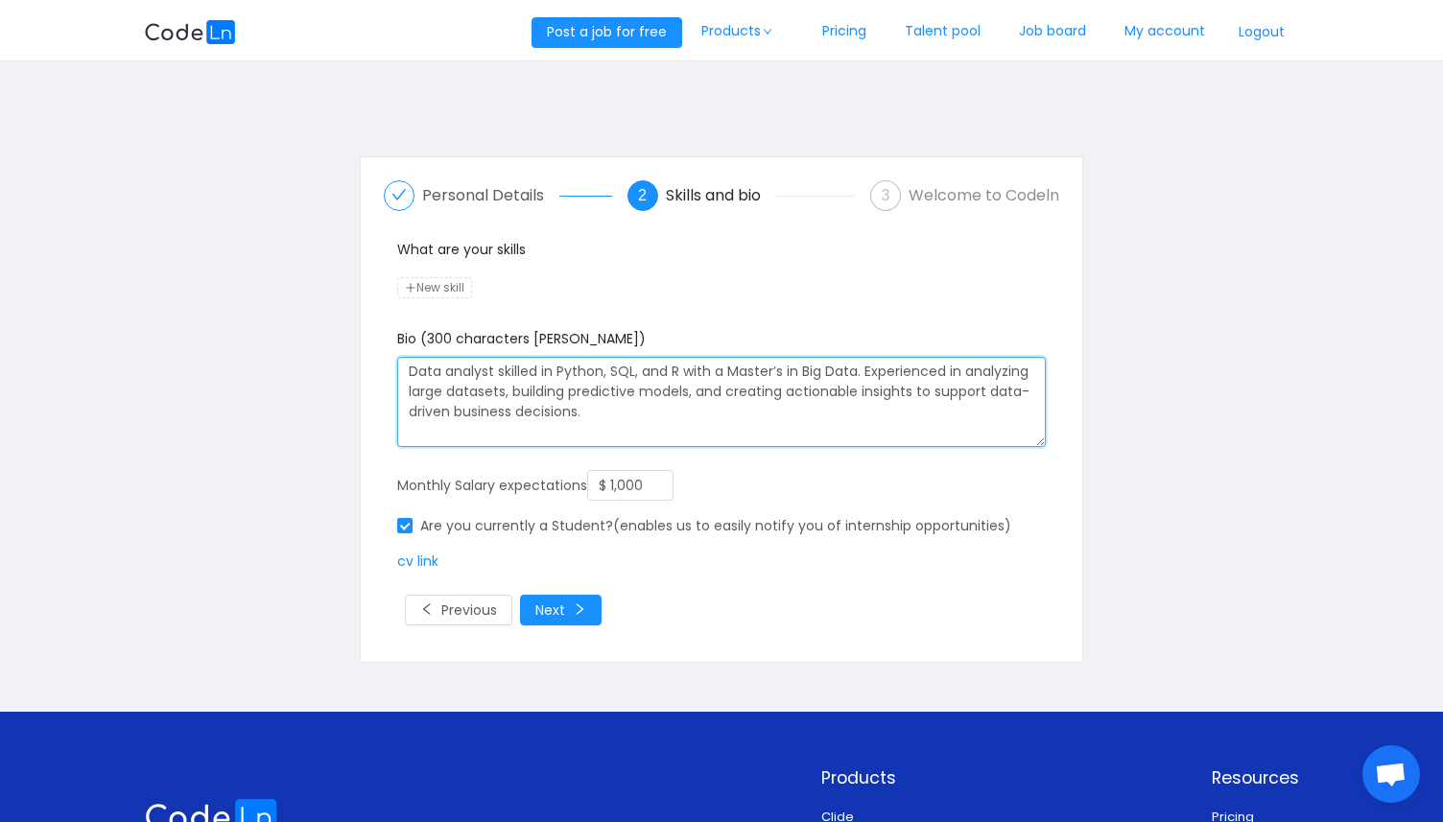
type textarea "Data analyst skilled in Python, SQL, and R with a Master’s in Big Data. Experie…"
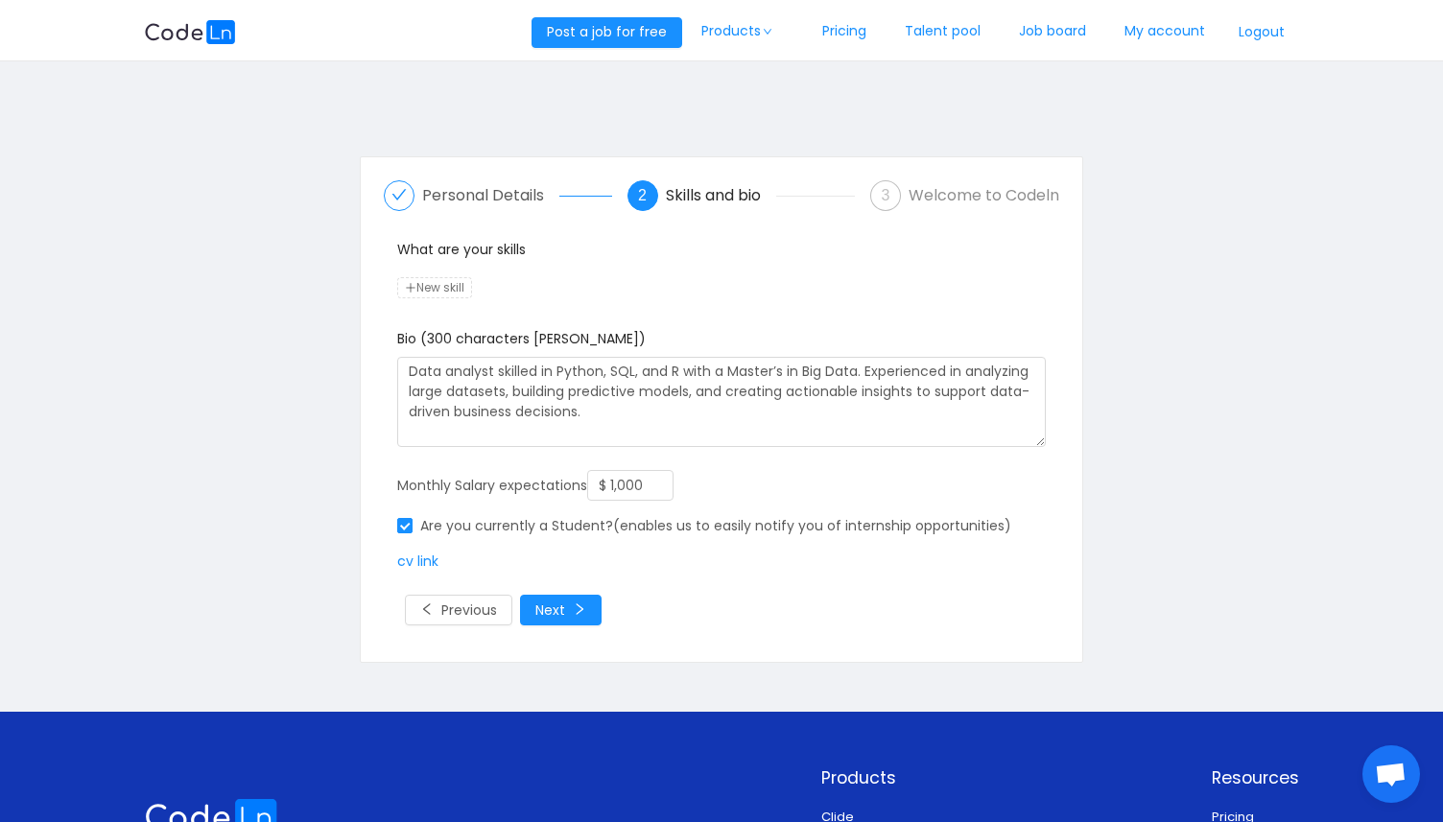
click at [423, 287] on span "New skill" at bounding box center [434, 287] width 75 height 21
type input "python"
click at [513, 287] on span "New skill" at bounding box center [513, 287] width 75 height 21
type input "SQL"
click at [565, 282] on span "New skill" at bounding box center [568, 287] width 75 height 21
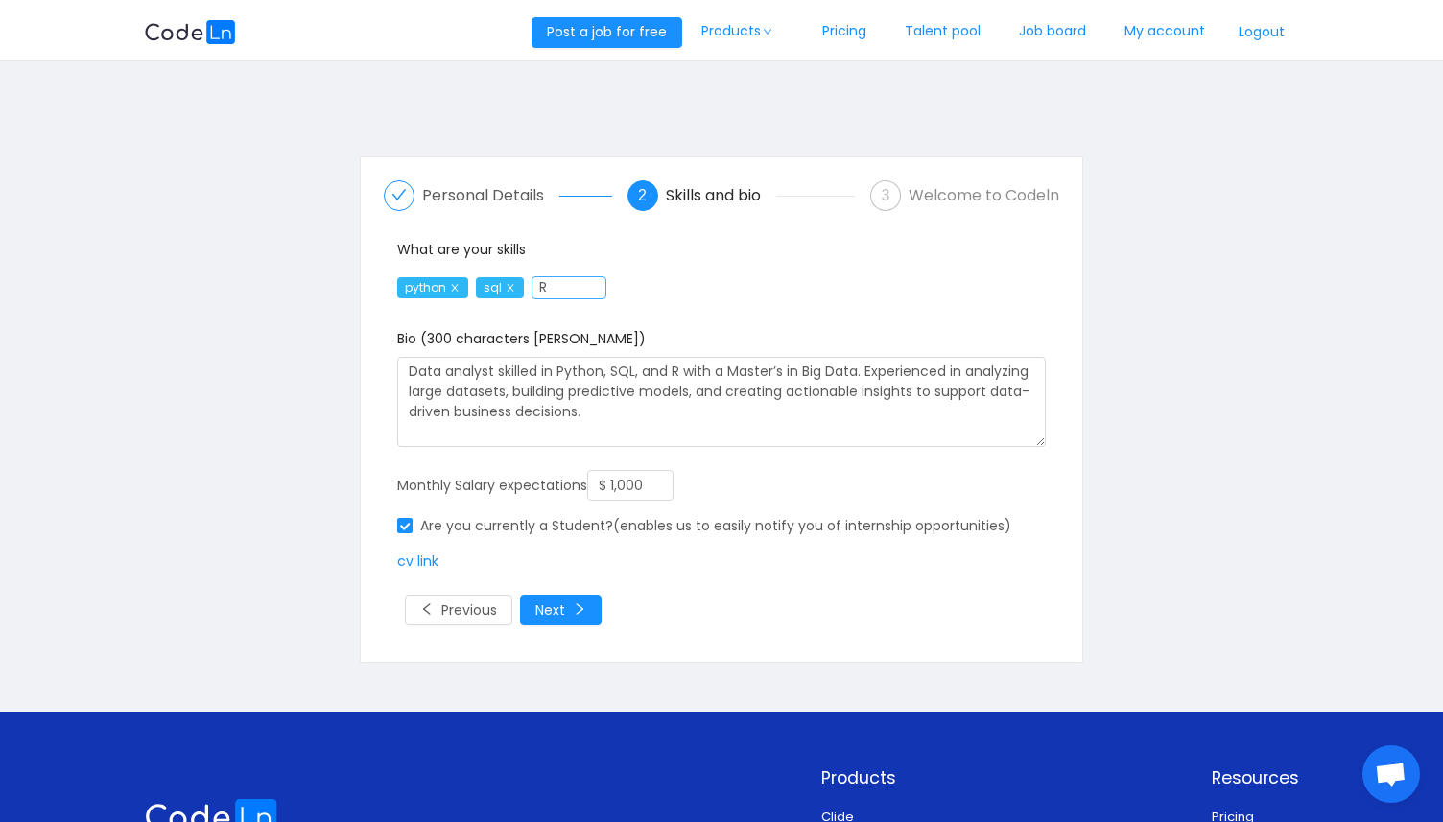
type input "R"
click at [618, 285] on span "New skill" at bounding box center [610, 287] width 75 height 21
type input "Tableau"
click at [698, 285] on span "New skill" at bounding box center [693, 287] width 75 height 21
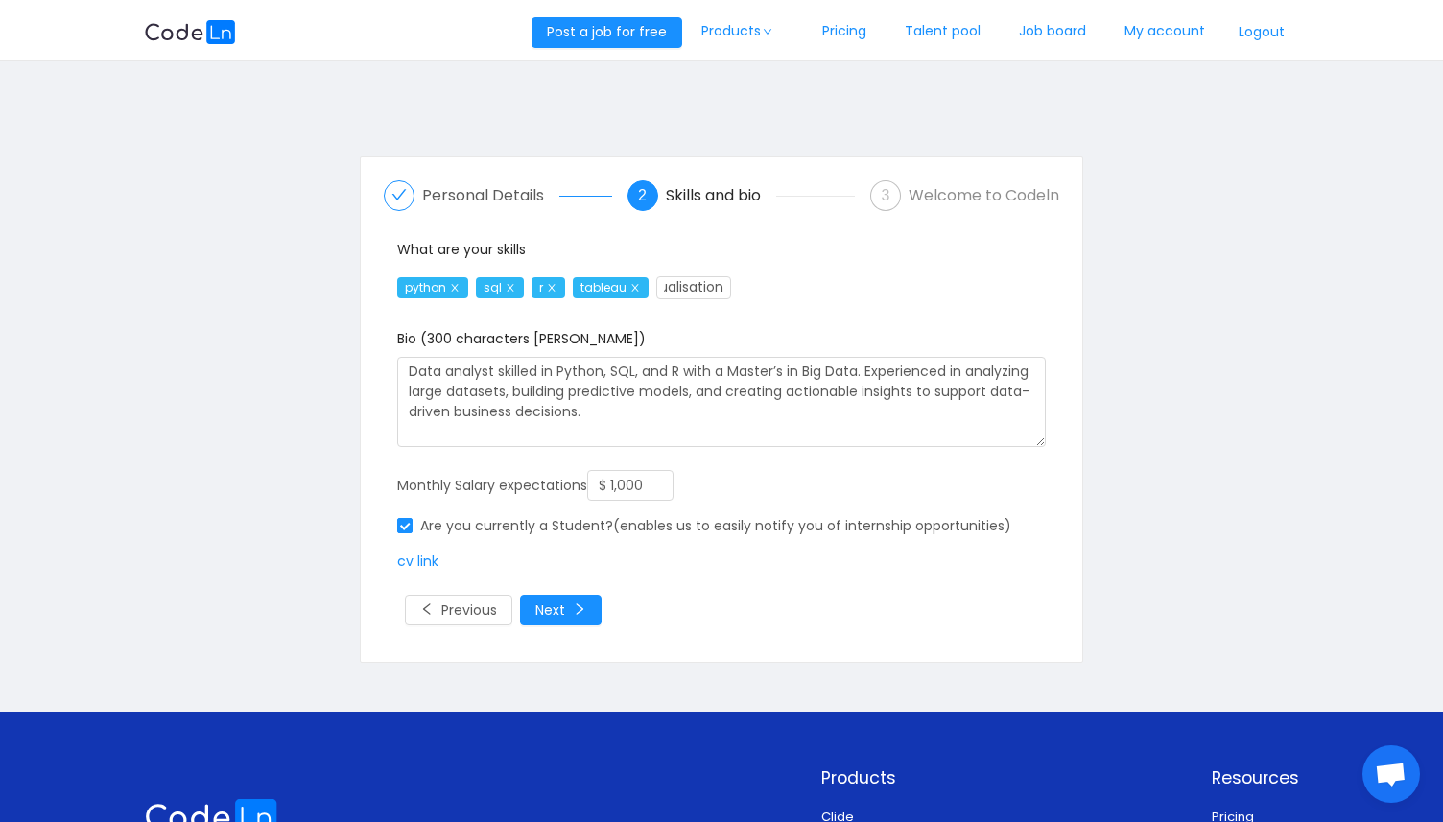
type input "data visualisation"
click at [854, 282] on span "New skill" at bounding box center [839, 287] width 75 height 21
type input "Statistical analysis"
click at [978, 281] on span "New skill" at bounding box center [988, 287] width 75 height 21
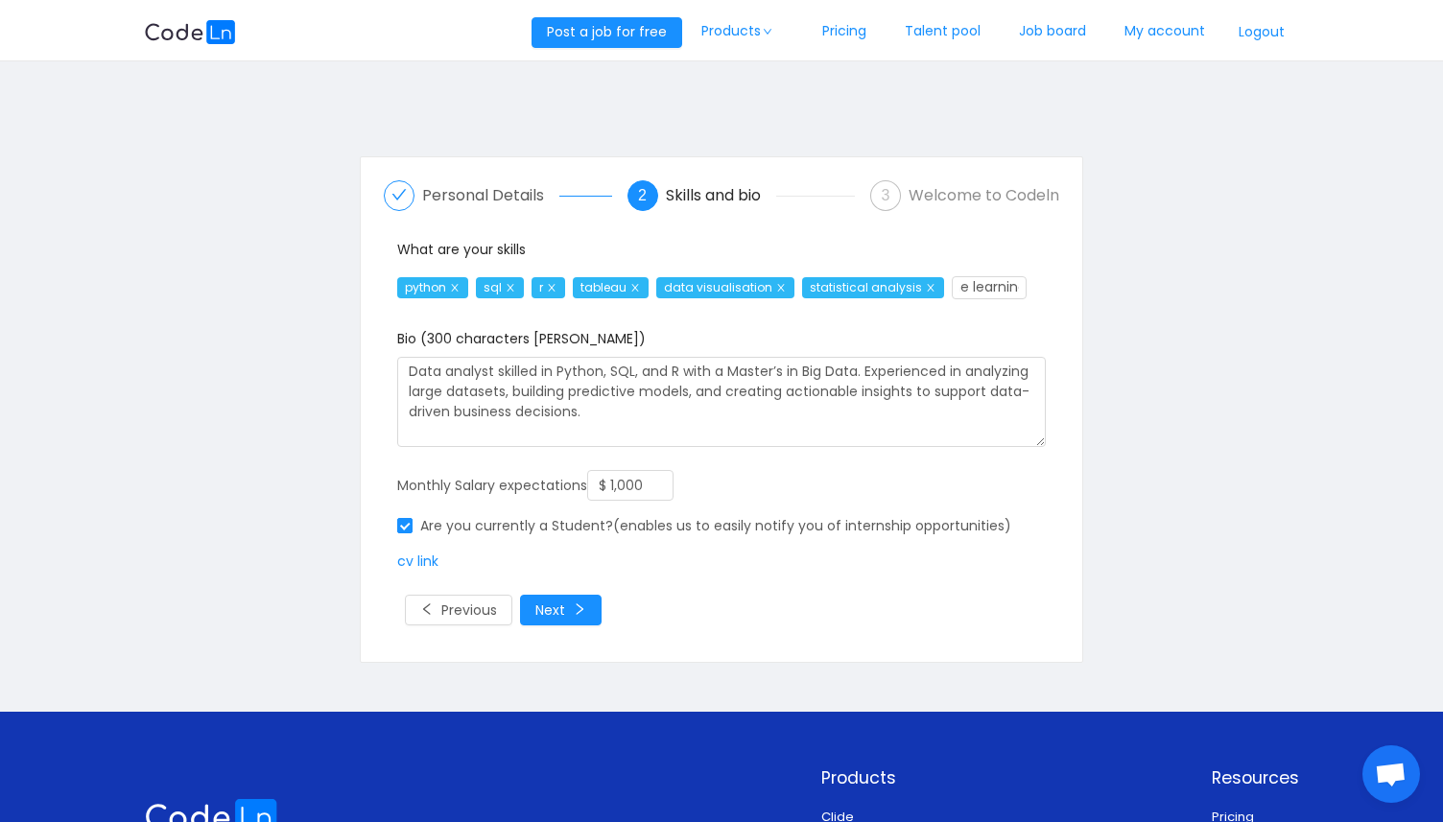
scroll to position [0, 65]
type input "Manchine learning"
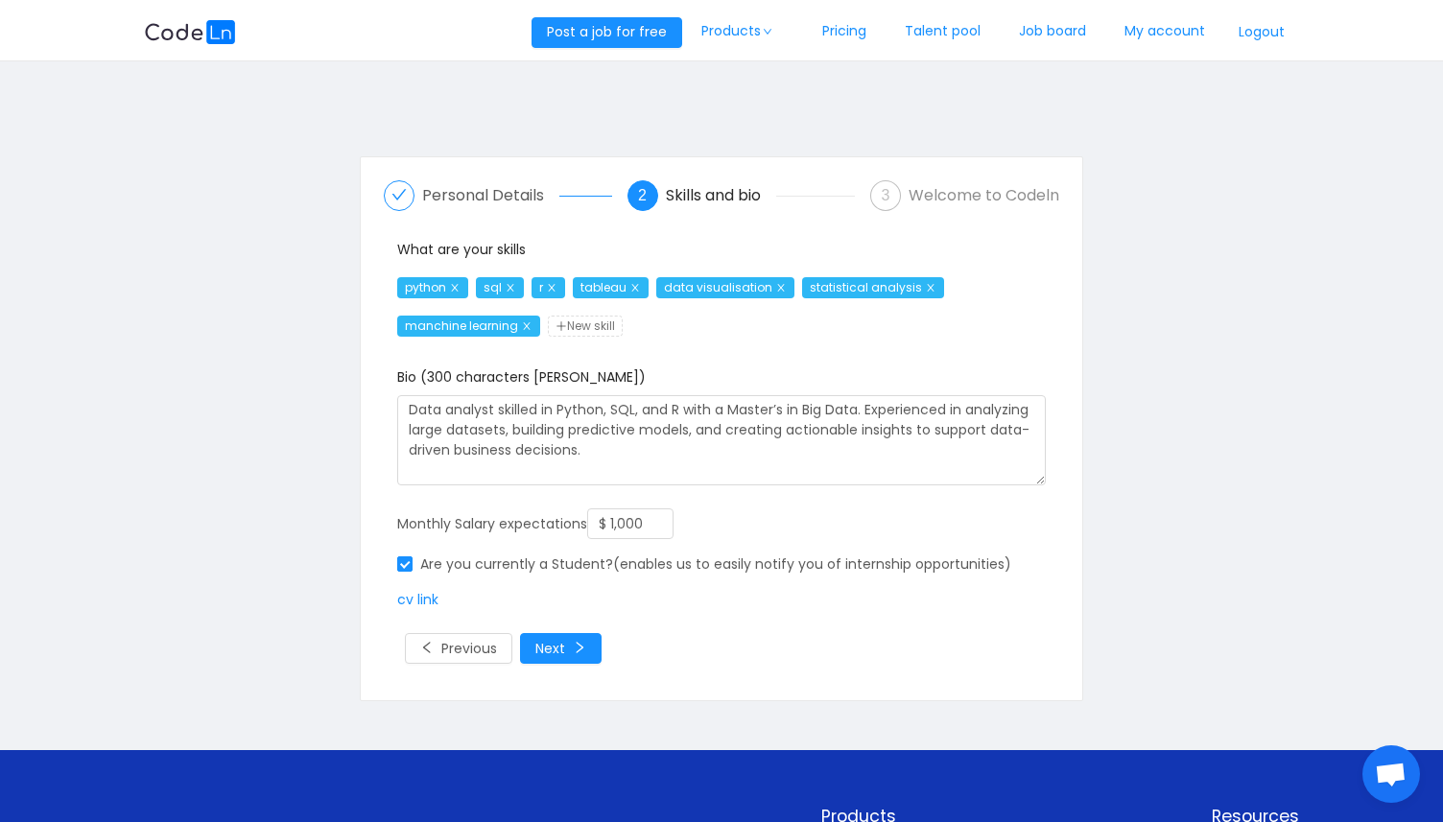
click at [588, 319] on span "New skill" at bounding box center [585, 326] width 75 height 21
type input "data cleaning and preparation"
click at [738, 325] on span "New skill" at bounding box center [744, 326] width 75 height 21
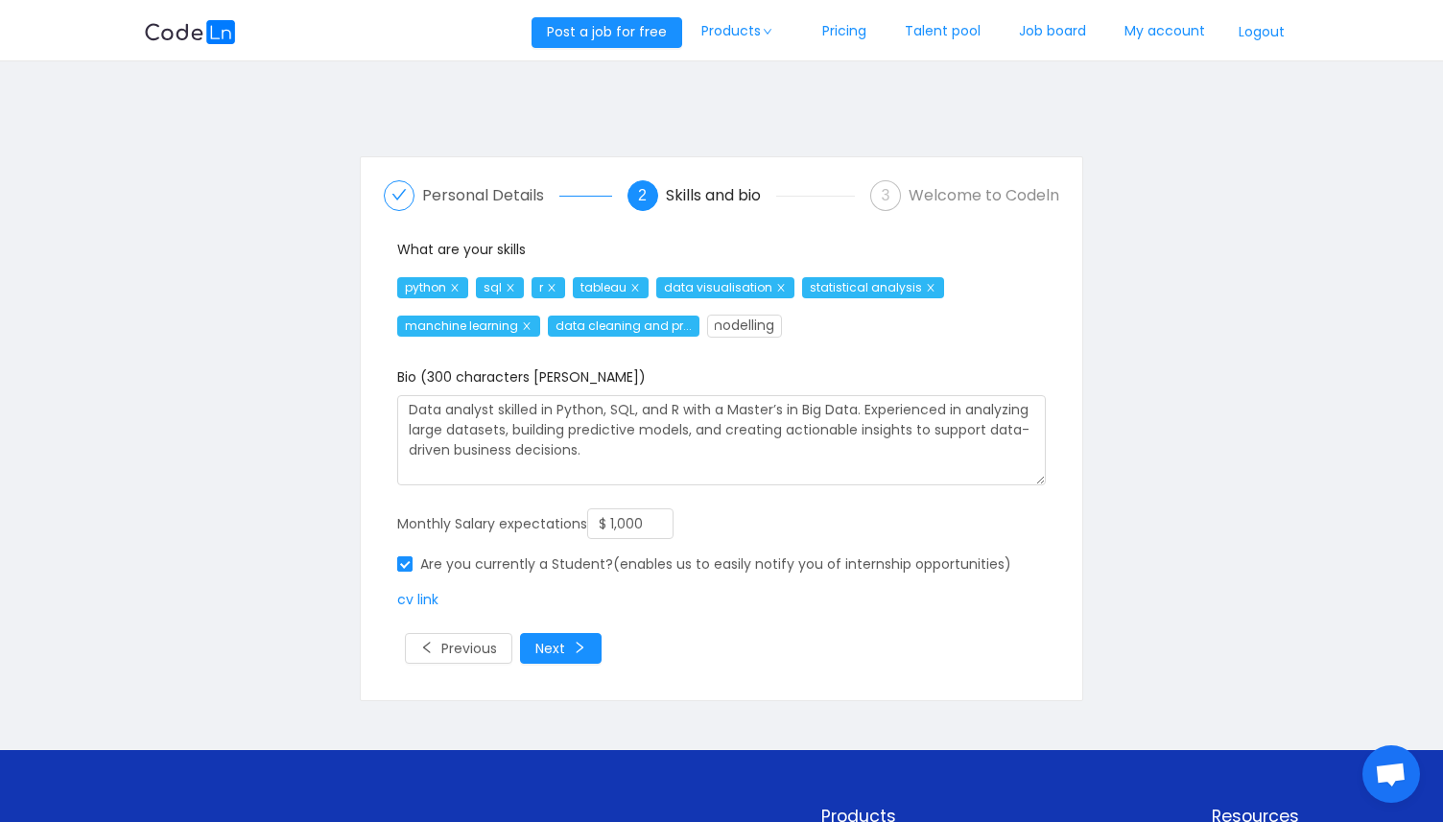
type input "predictive modelling"
click at [893, 319] on span "New skill" at bounding box center [902, 326] width 75 height 21
type input "business intelligence"
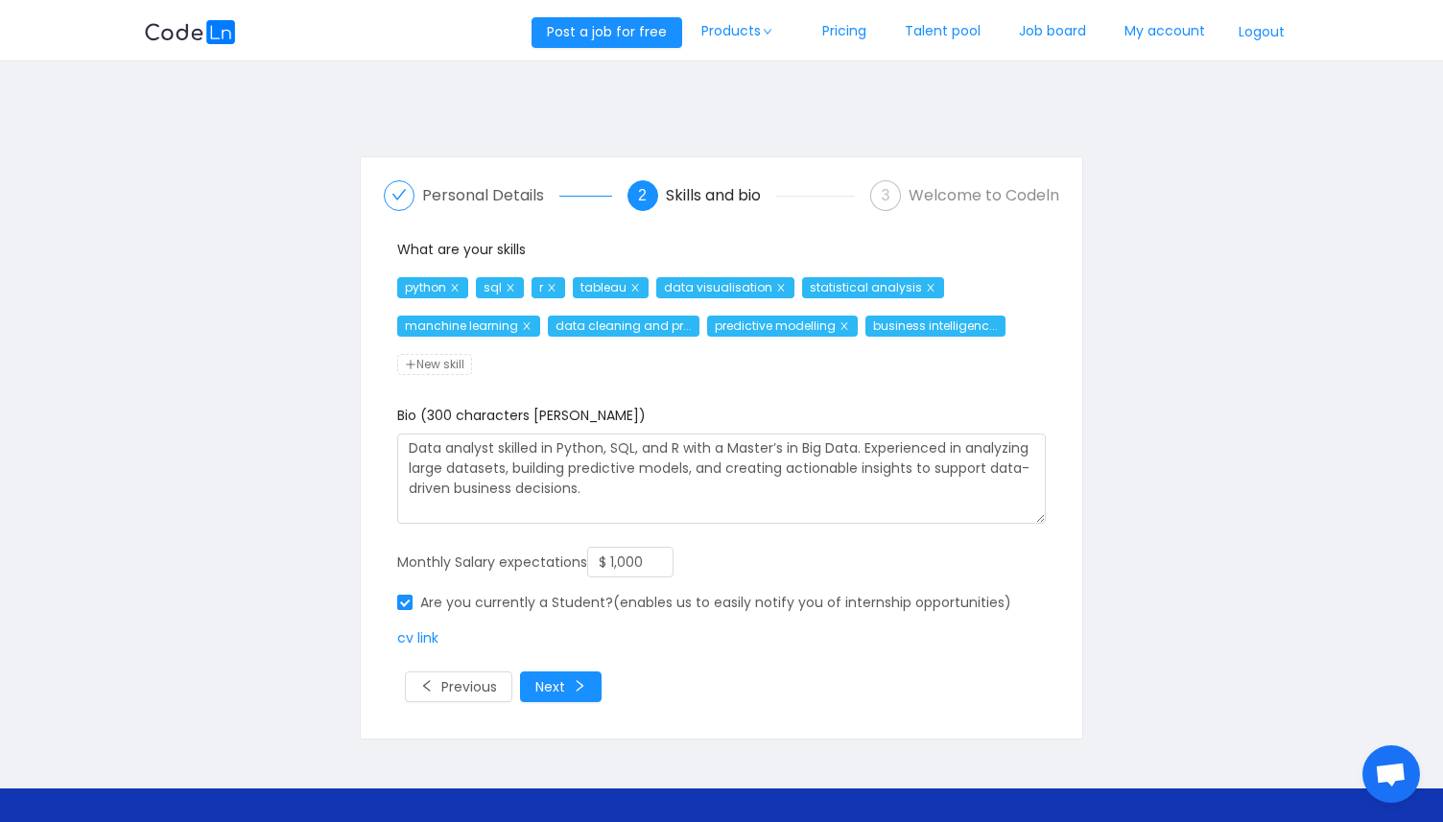
click at [418, 364] on span "New skill" at bounding box center [434, 364] width 75 height 21
type input "excel"
click at [492, 364] on span "New skill" at bounding box center [501, 364] width 75 height 21
type input "cluster analysis and pca"
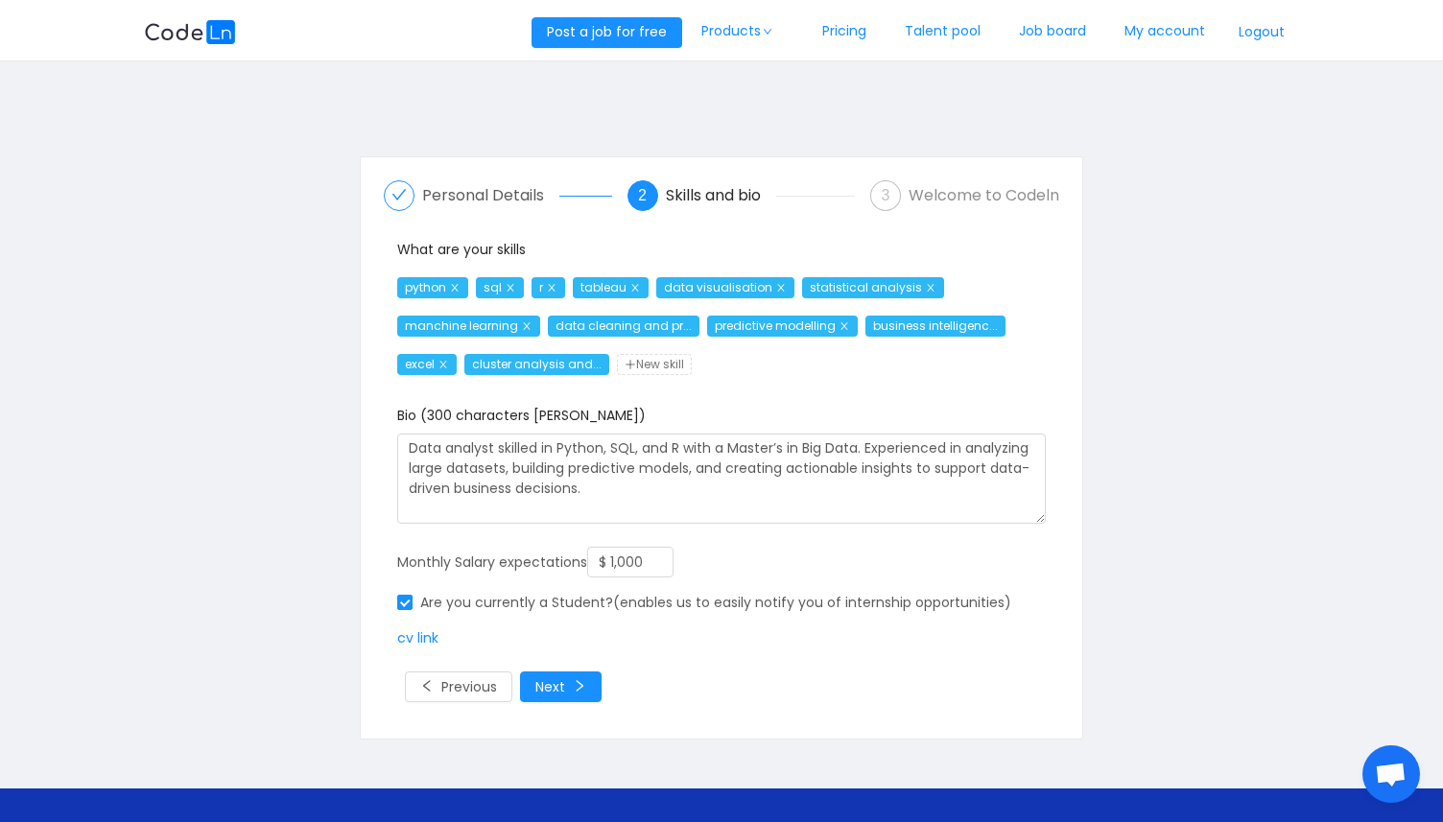
click at [659, 357] on span "New skill" at bounding box center [654, 364] width 75 height 21
type input "communication and presentation"
click at [544, 688] on button "Next" at bounding box center [561, 686] width 82 height 31
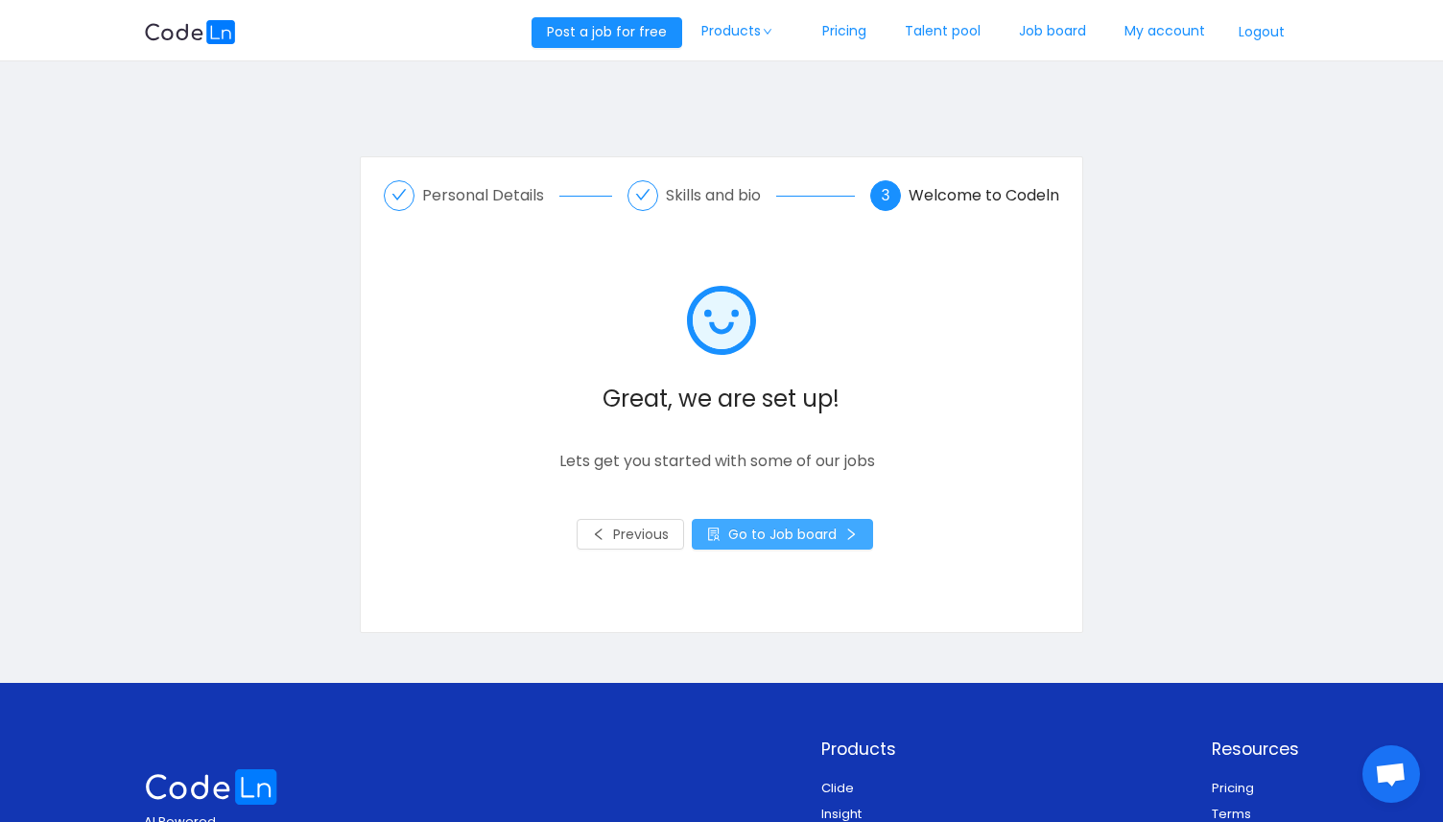
click at [738, 537] on button "Go to Job board" at bounding box center [782, 534] width 181 height 31
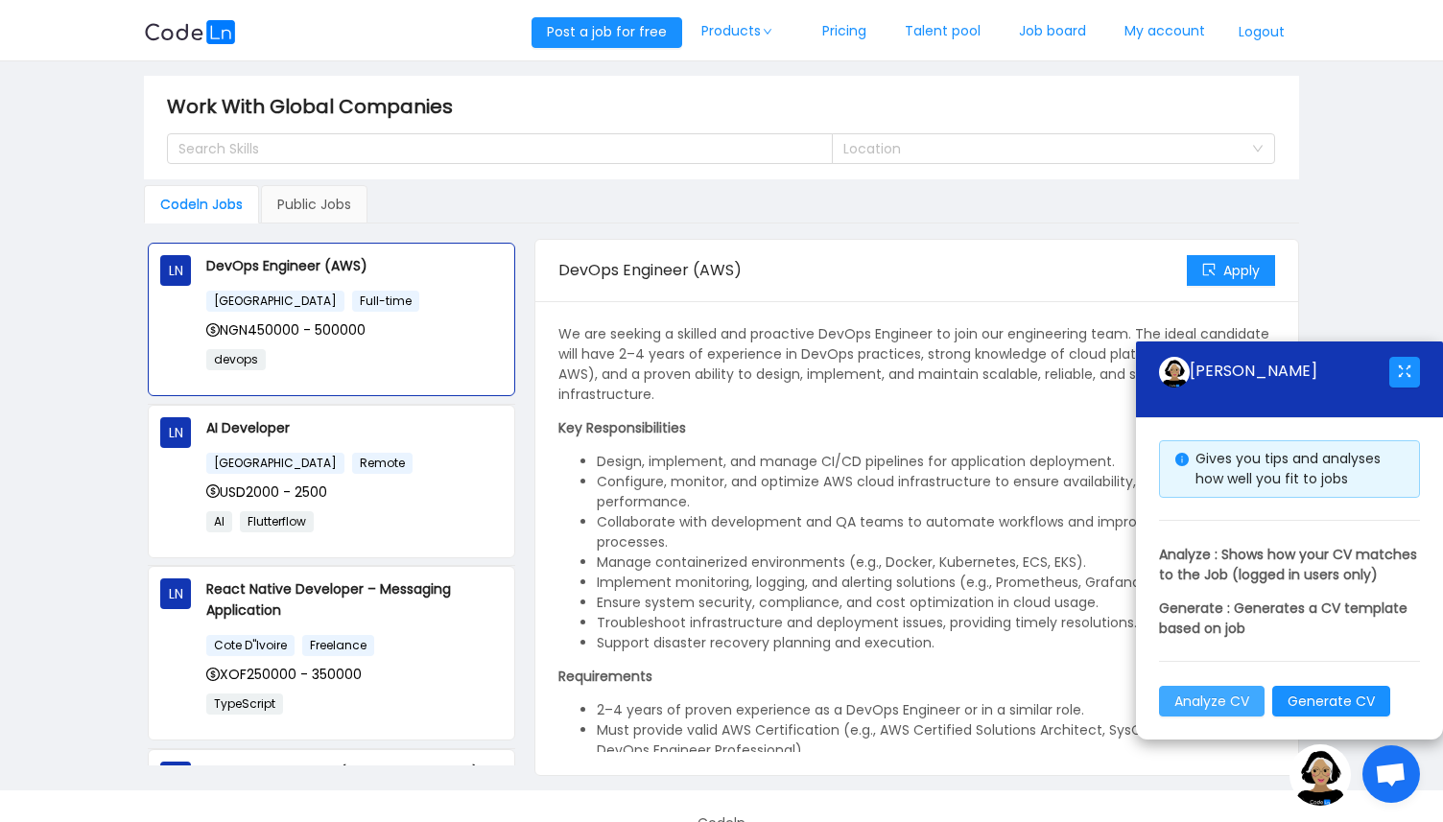
click at [1185, 696] on button "Analyze CV" at bounding box center [1212, 701] width 106 height 31
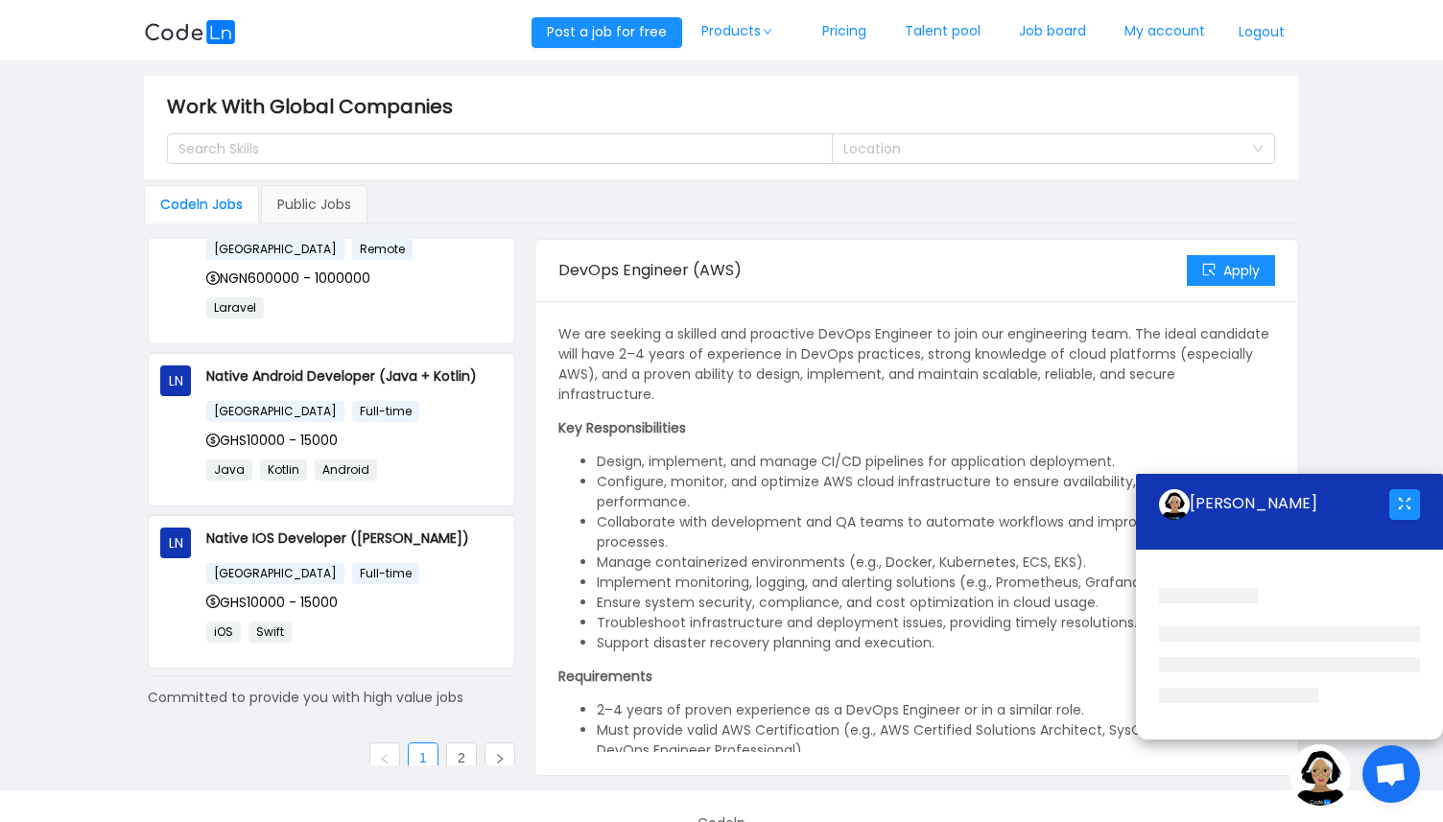
scroll to position [1203, 0]
click at [1399, 504] on button "button" at bounding box center [1404, 504] width 31 height 31
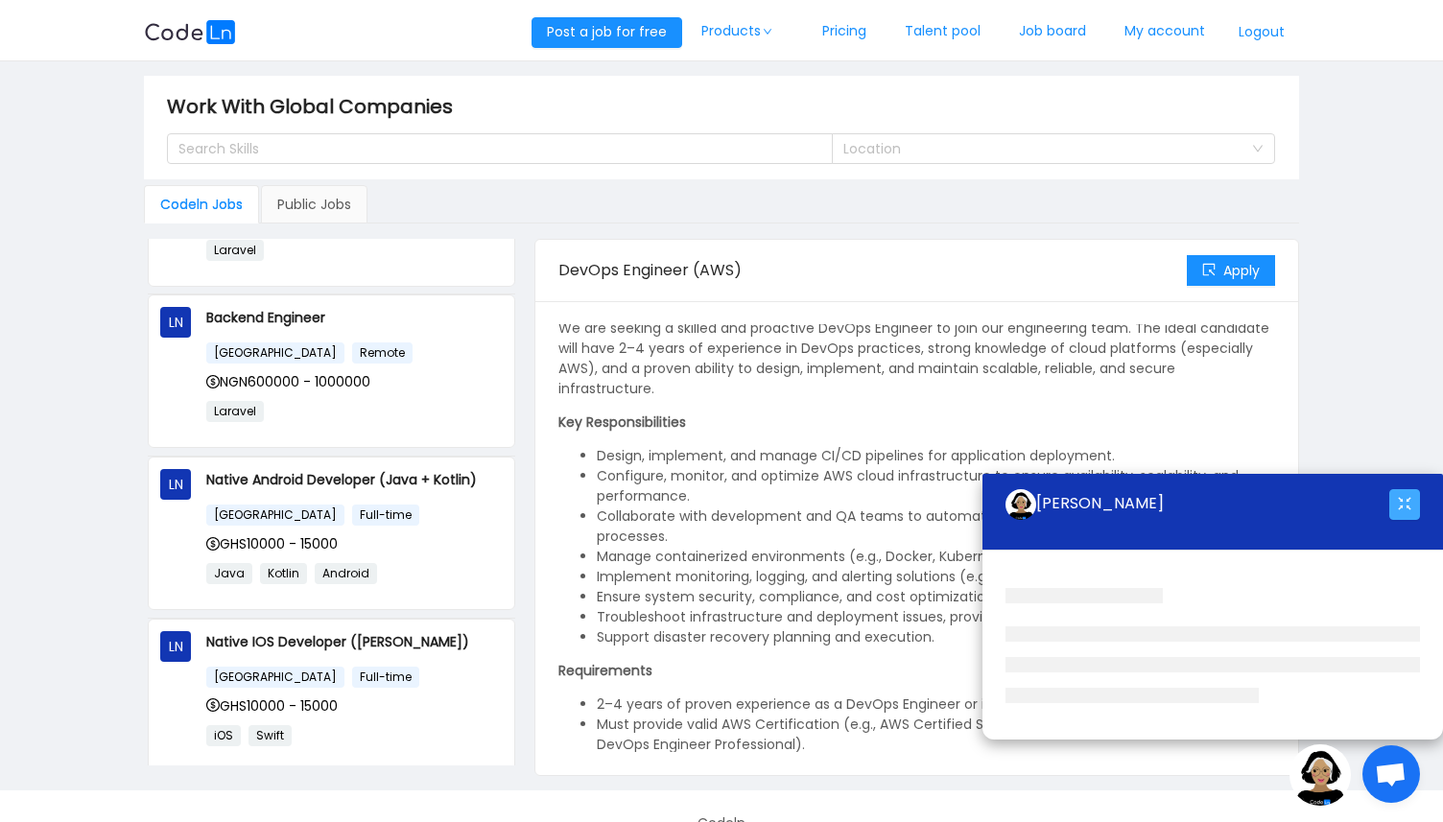
scroll to position [0, 0]
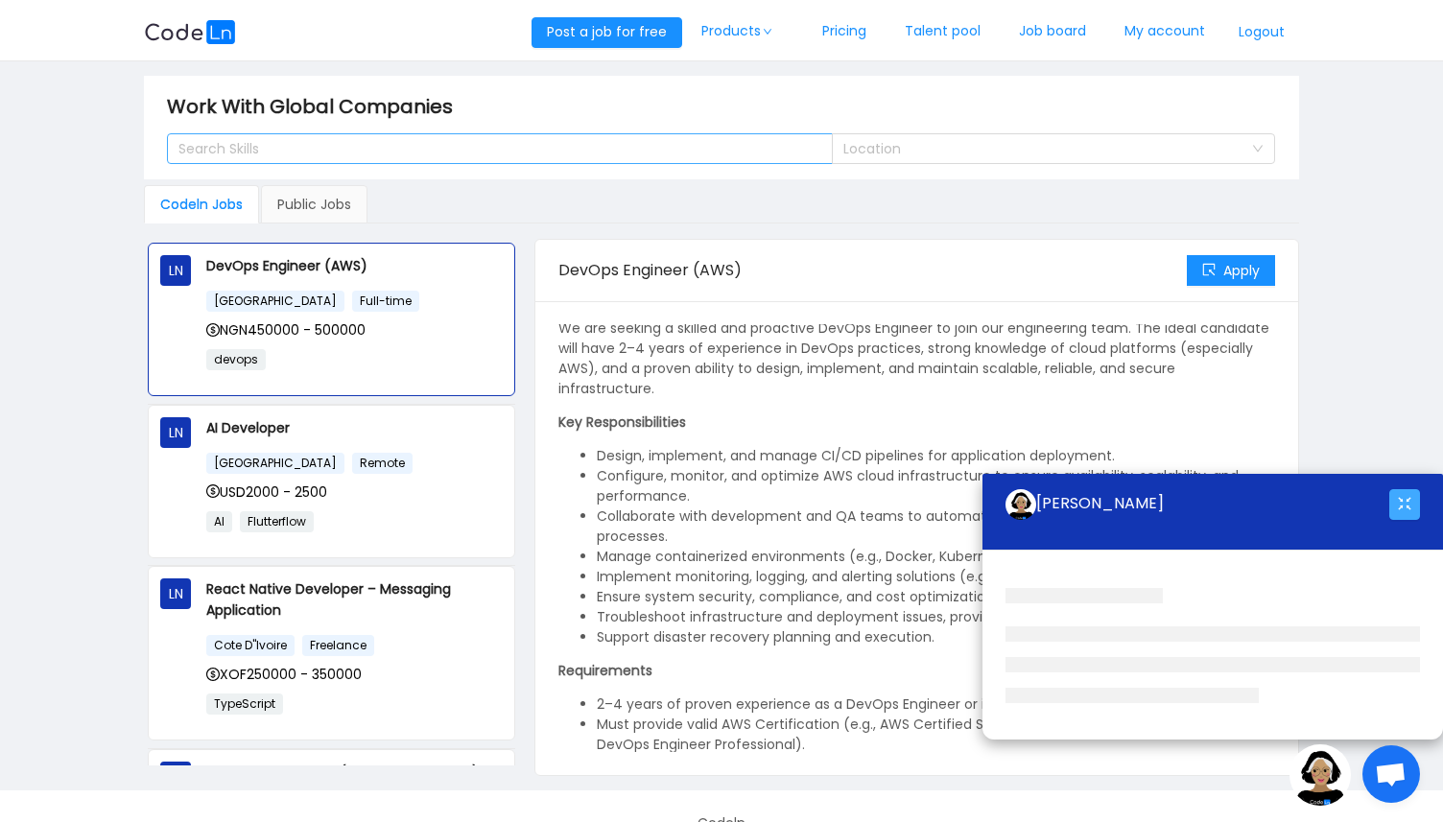
click at [579, 148] on div "Search Skills" at bounding box center [490, 148] width 624 height 19
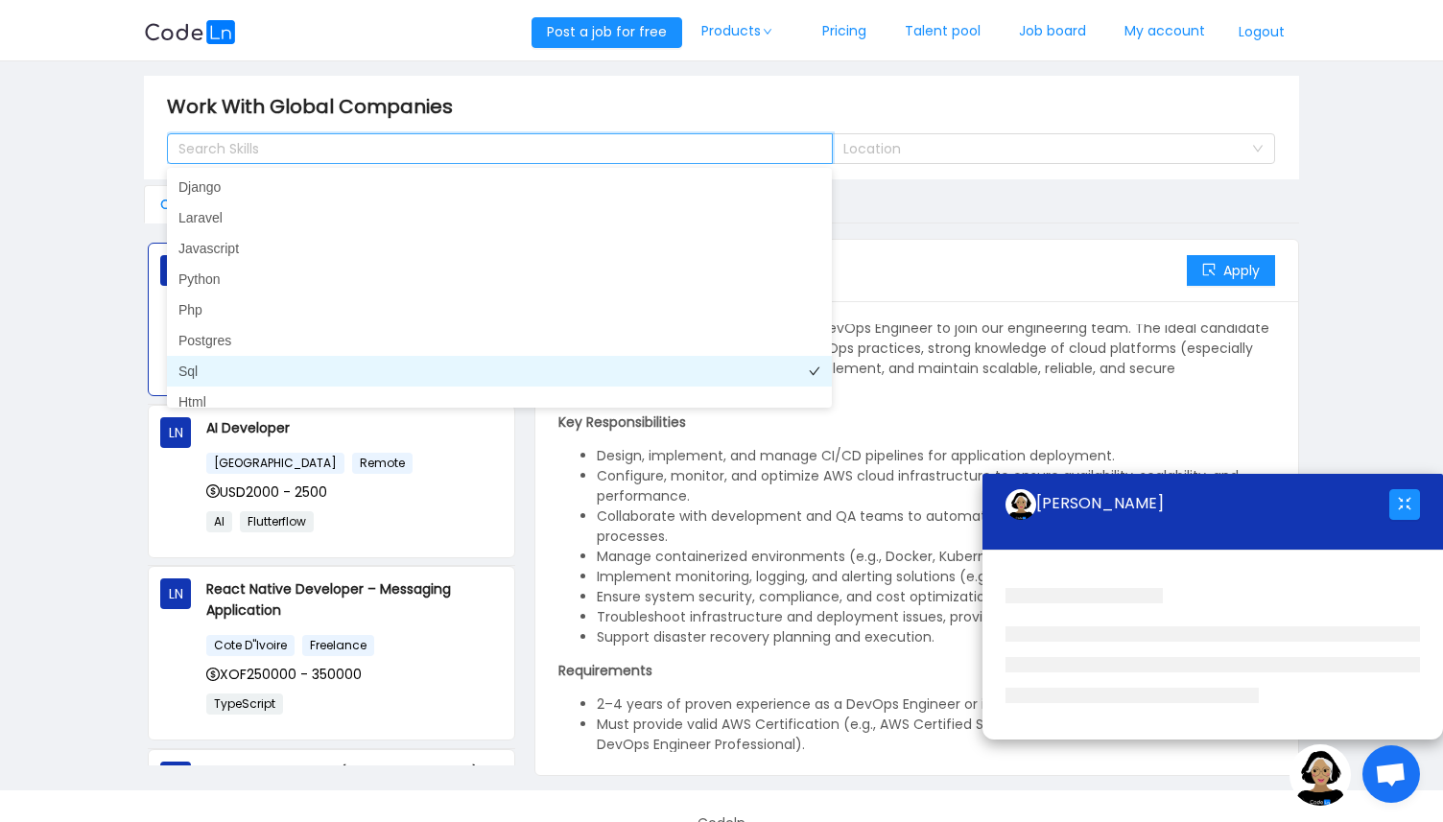
click at [201, 371] on li "Sql" at bounding box center [499, 371] width 665 height 31
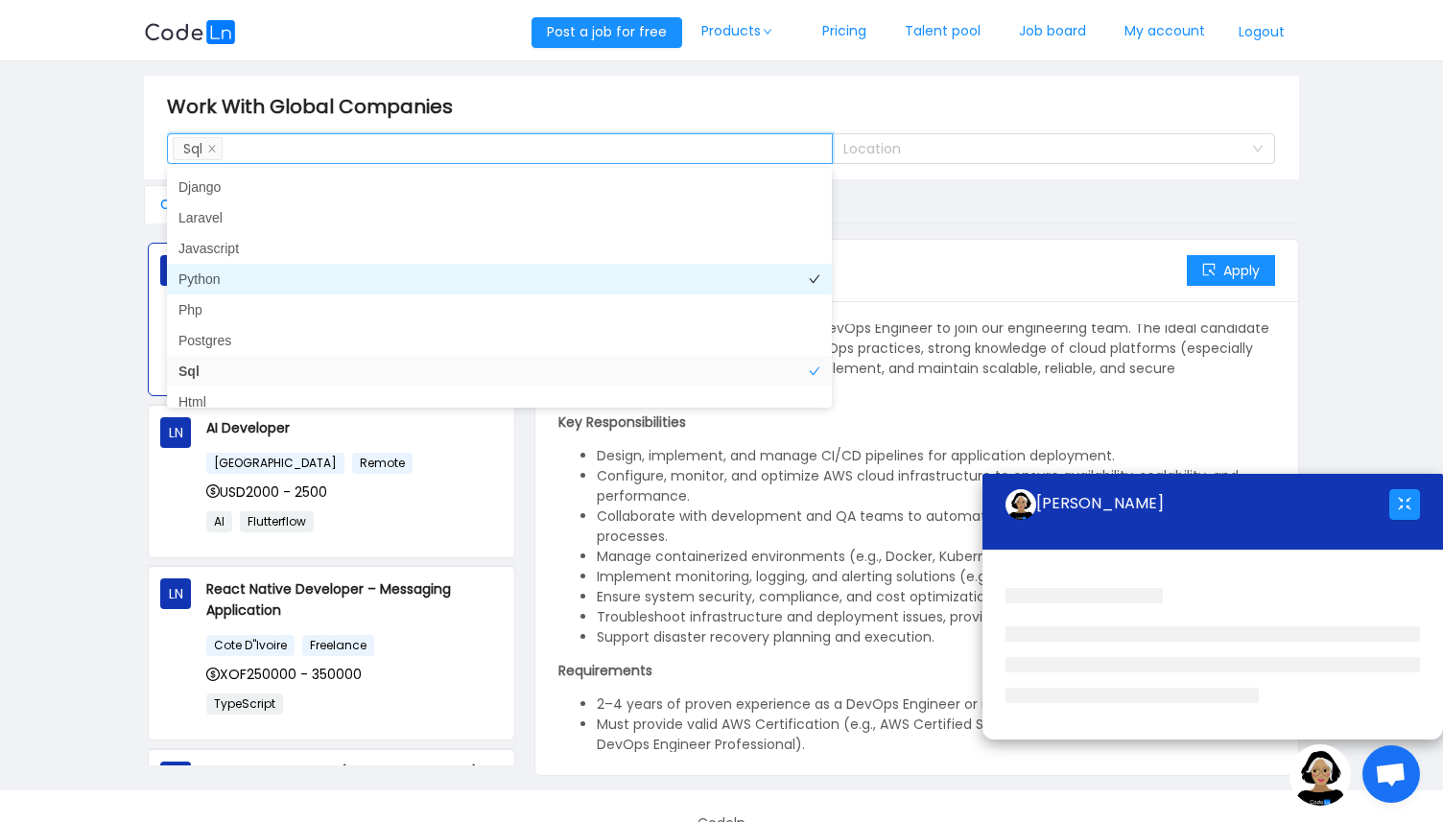
click at [223, 285] on li "Python" at bounding box center [499, 279] width 665 height 31
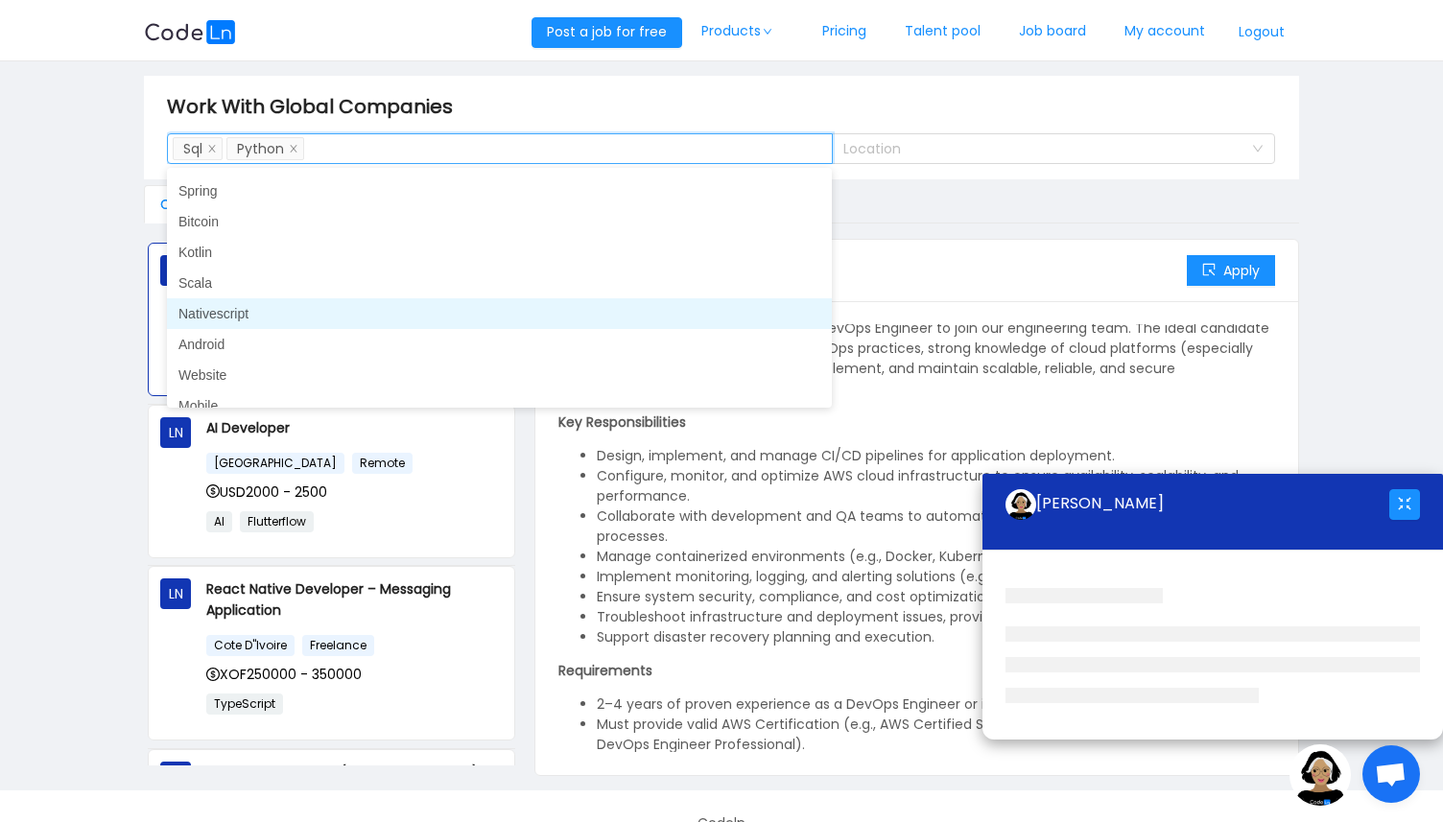
scroll to position [873, 0]
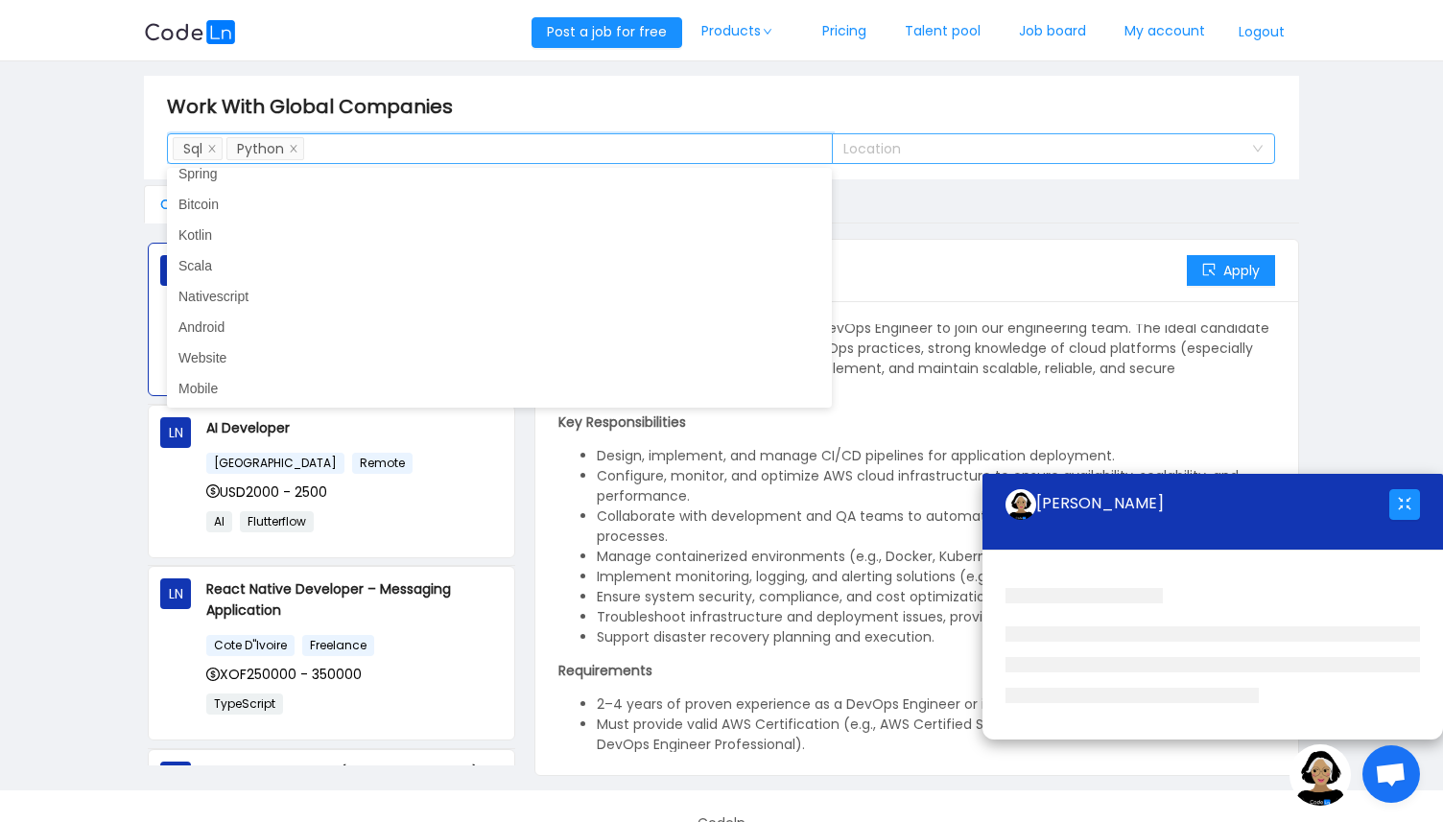
click at [993, 152] on div "Location" at bounding box center [1042, 148] width 399 height 19
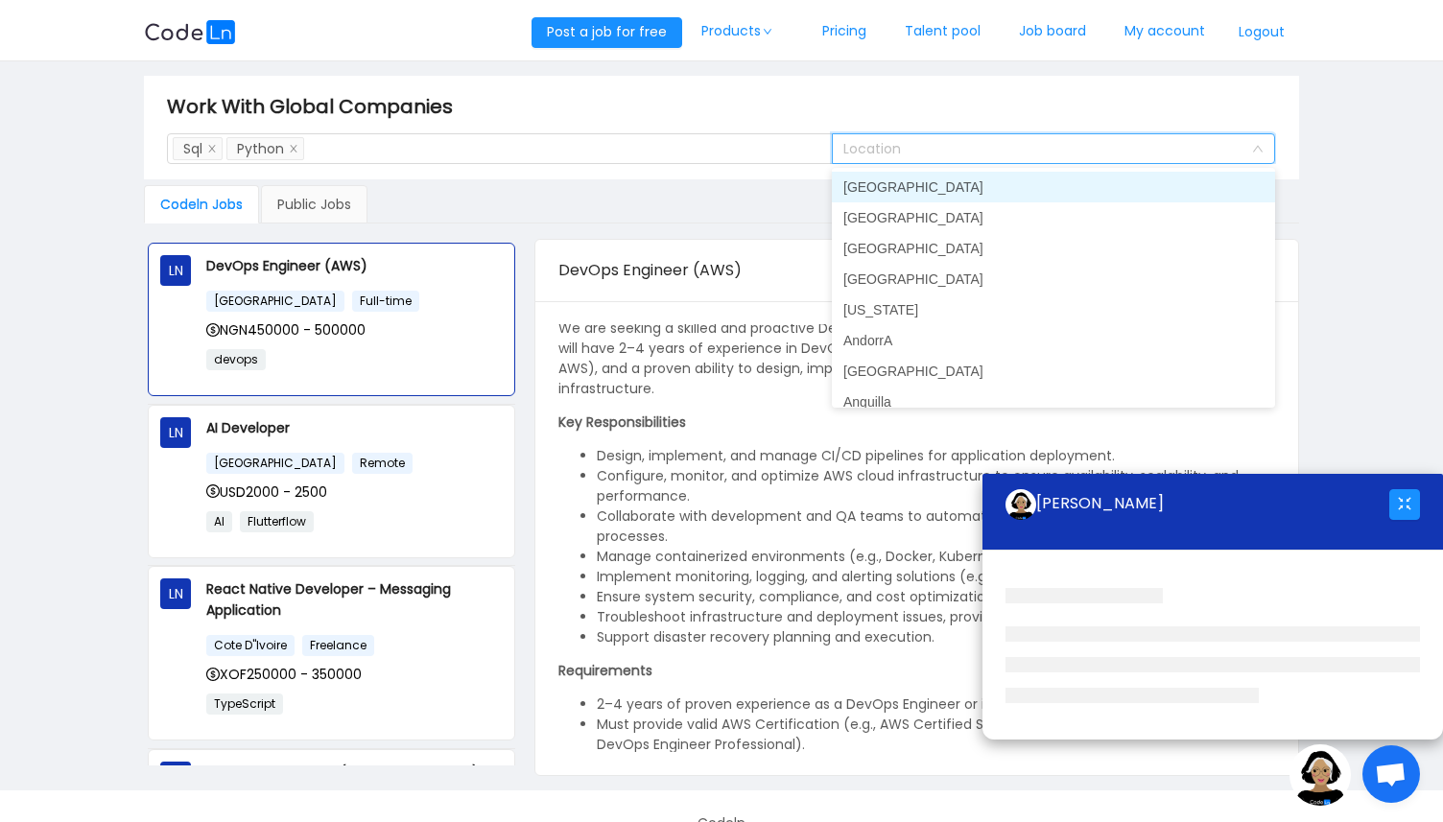
click at [993, 152] on input at bounding box center [1047, 149] width 408 height 29
click at [623, 214] on div "Codeln Jobs Public Jobs" at bounding box center [721, 204] width 1154 height 38
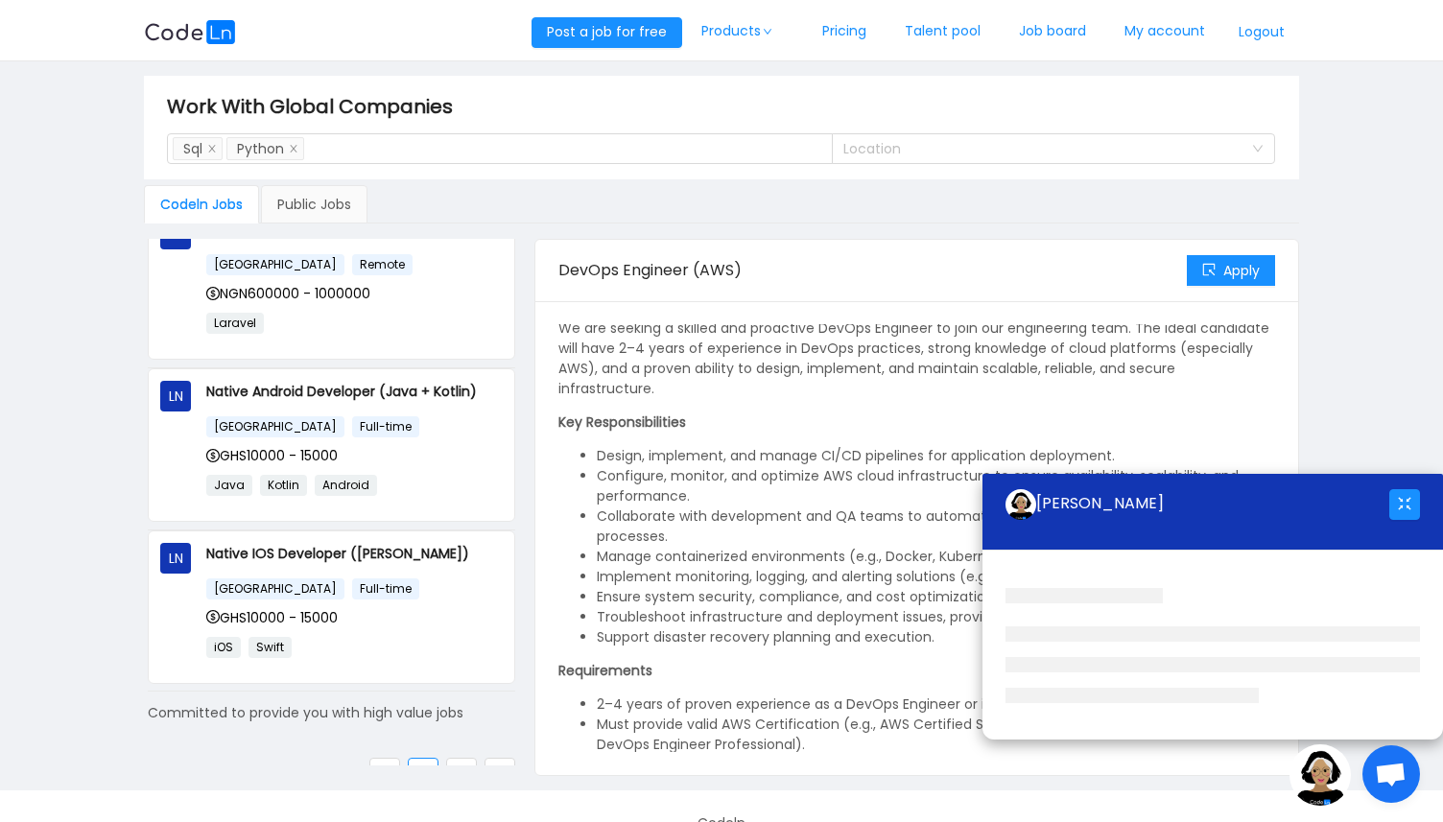
scroll to position [1206, 0]
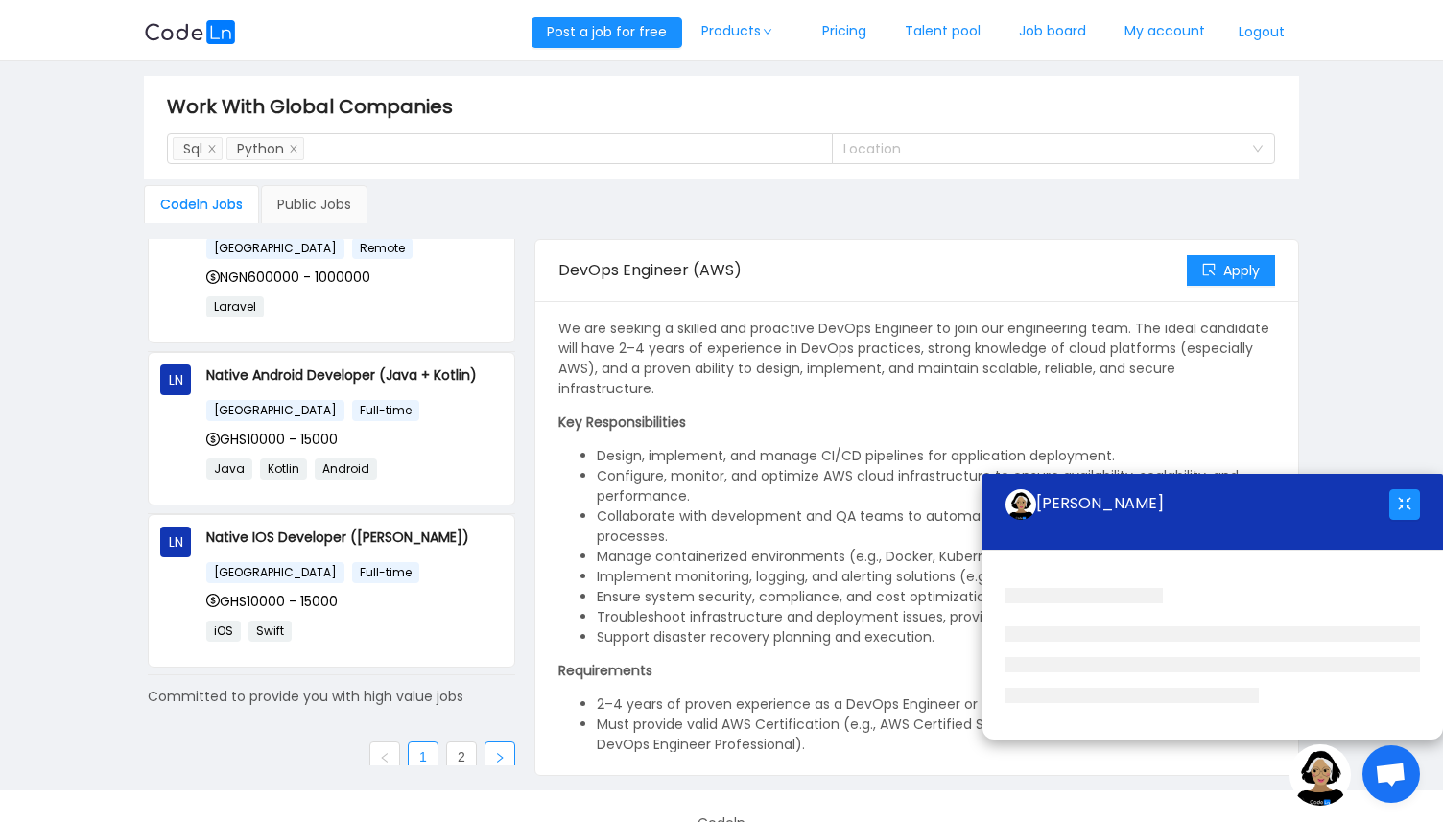
click at [488, 752] on link at bounding box center [499, 756] width 31 height 31
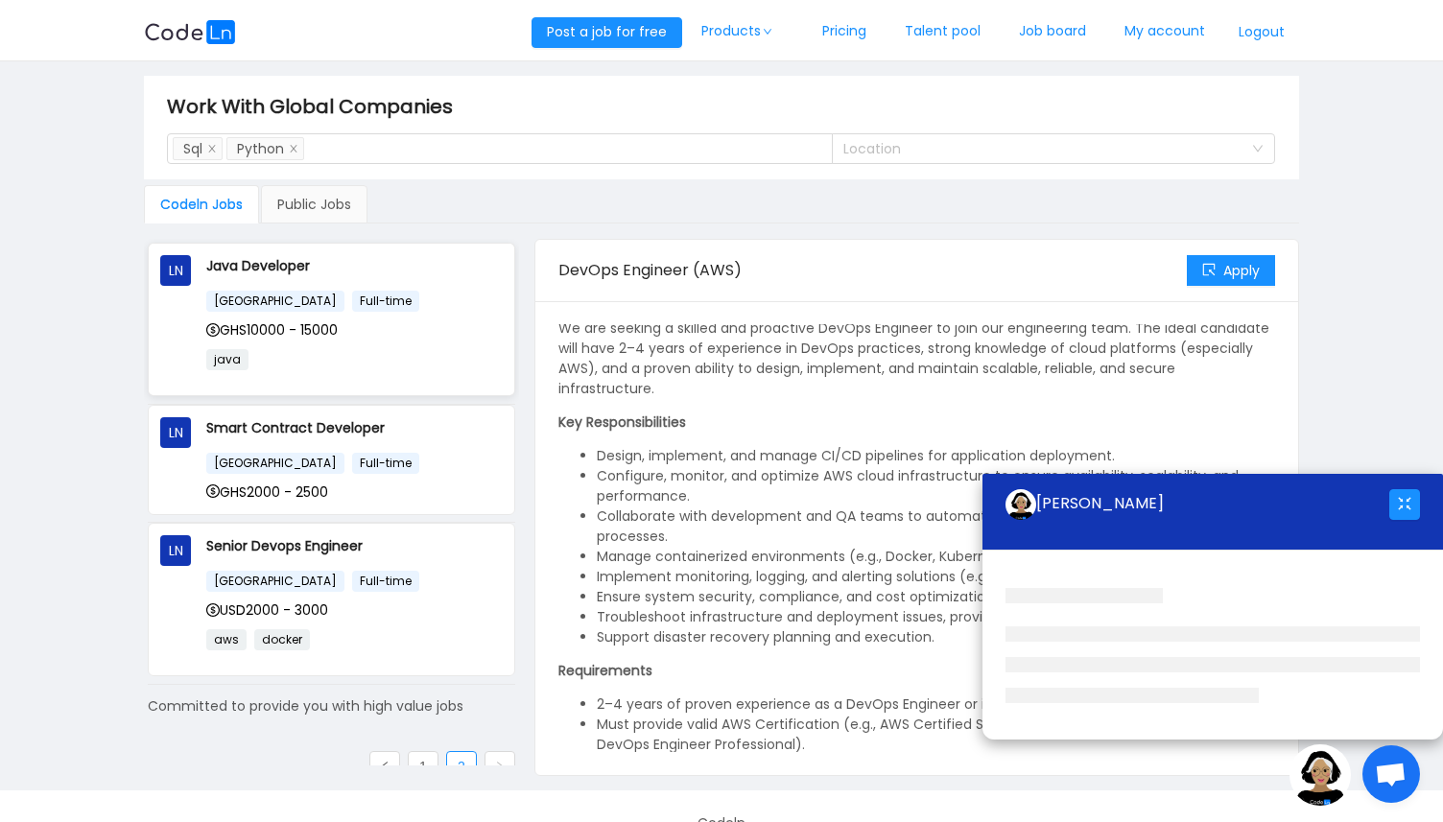
scroll to position [1, 0]
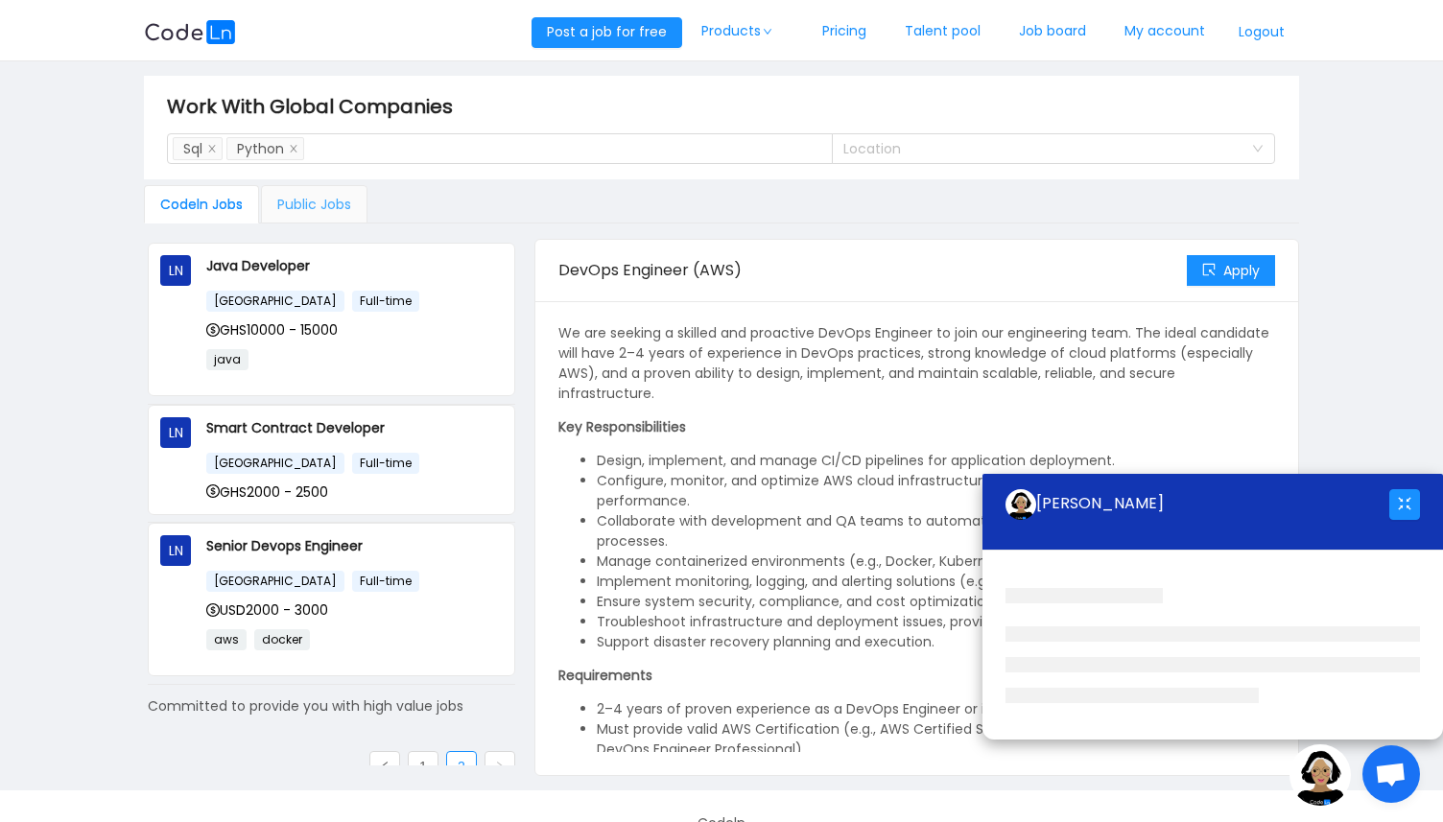
click at [298, 190] on div "Public Jobs" at bounding box center [314, 204] width 106 height 38
